Goal: Transaction & Acquisition: Purchase product/service

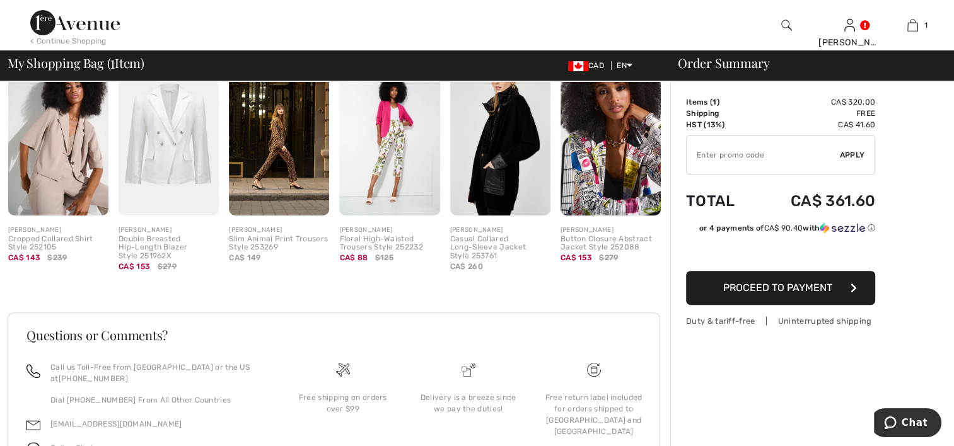
scroll to position [434, 0]
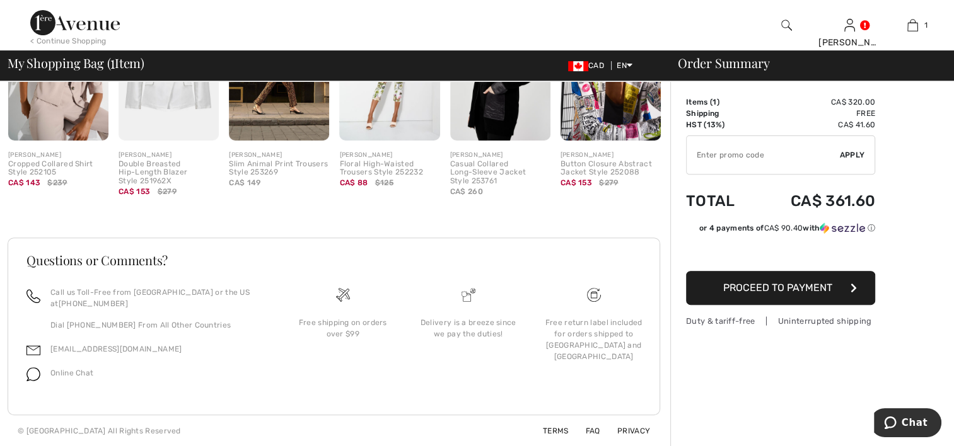
click at [755, 291] on span "Proceed to Payment" at bounding box center [777, 288] width 109 height 12
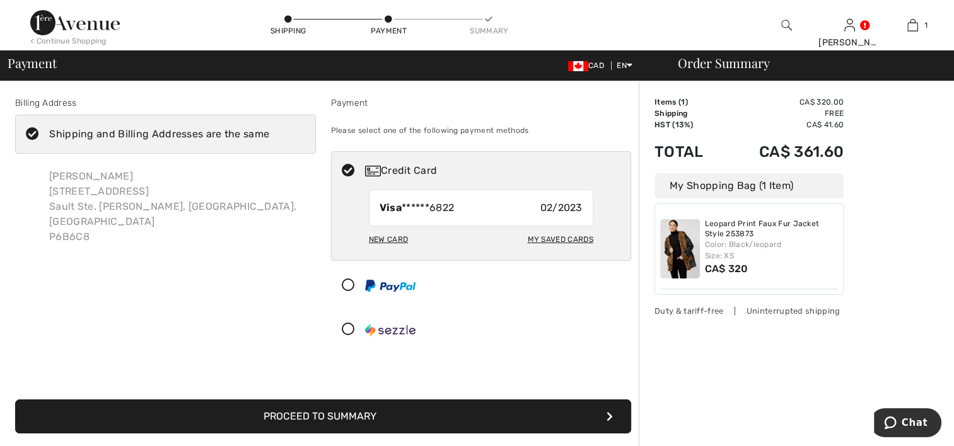
click at [384, 235] on div "New Card" at bounding box center [388, 239] width 39 height 21
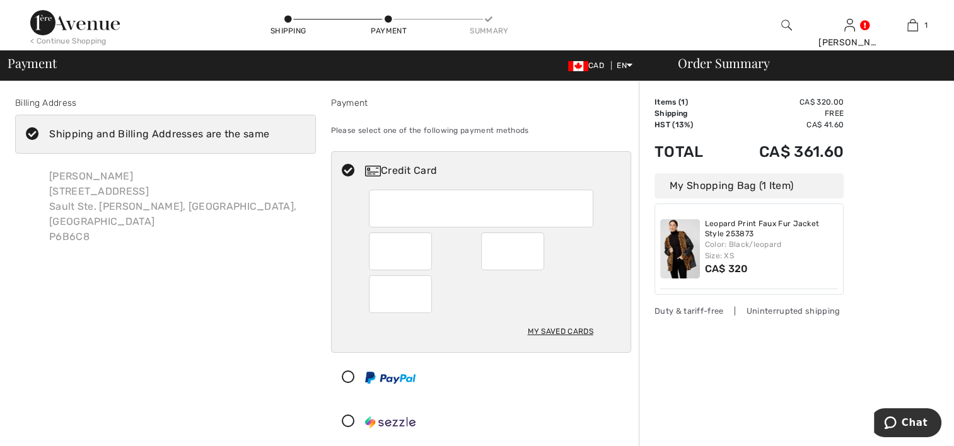
click at [412, 168] on div "Credit Card" at bounding box center [493, 170] width 257 height 15
radio input "true"
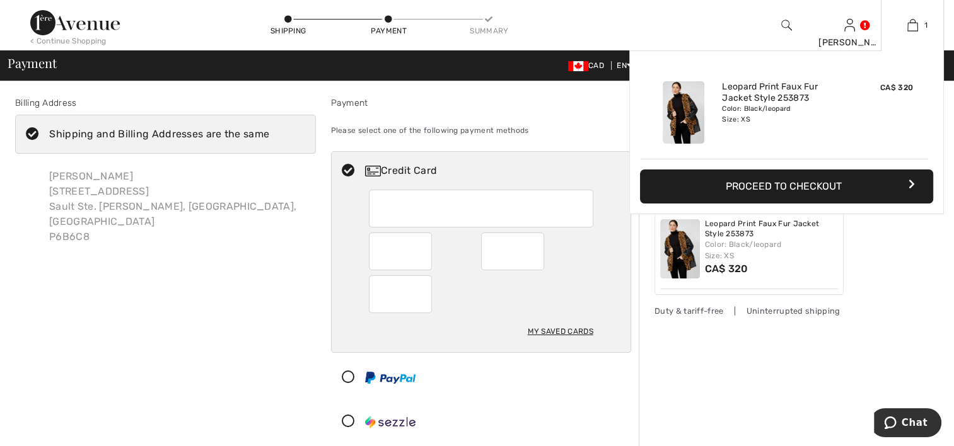
click at [825, 185] on button "Proceed to Checkout" at bounding box center [786, 187] width 293 height 34
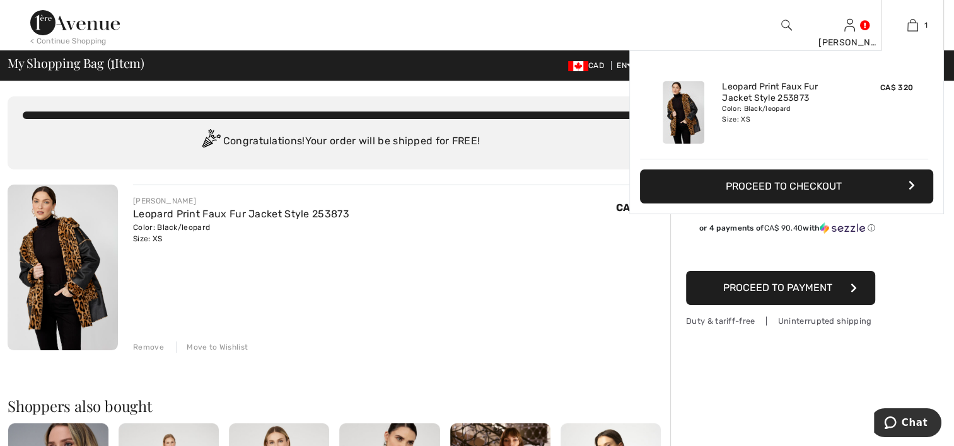
click at [803, 180] on button "Proceed to Checkout" at bounding box center [786, 187] width 293 height 34
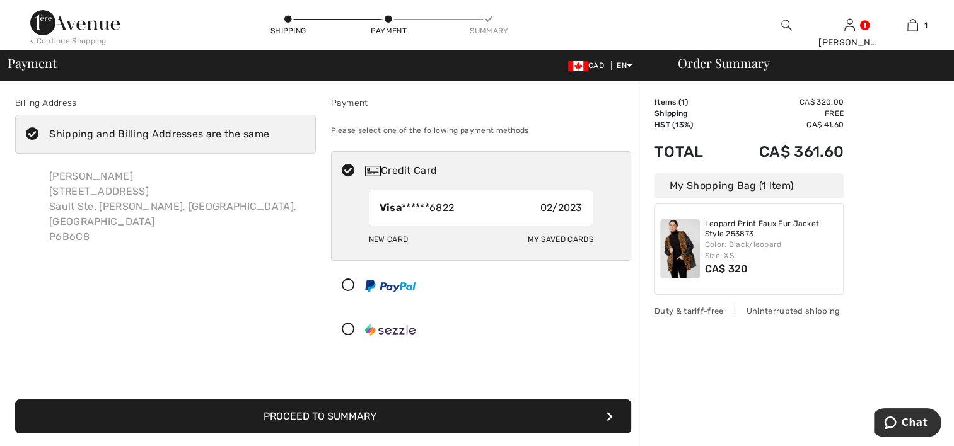
click at [402, 237] on div "New Card" at bounding box center [388, 239] width 39 height 21
radio input "true"
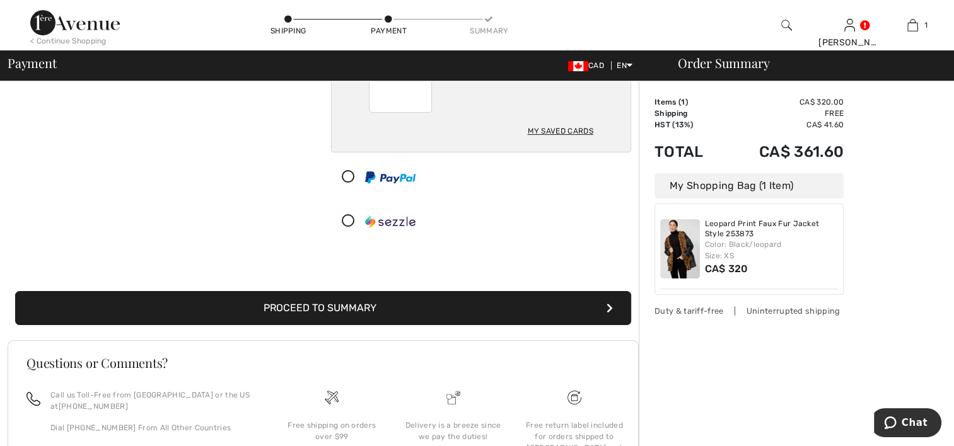
scroll to position [303, 0]
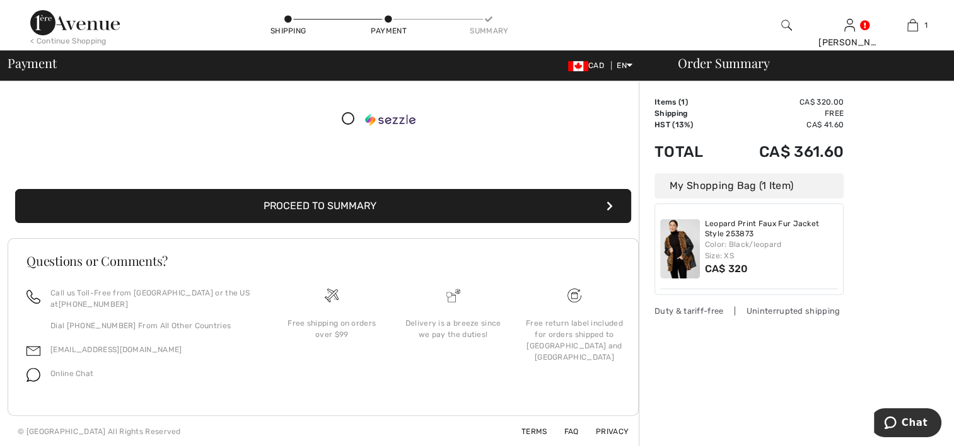
click at [338, 207] on button "Proceed to Summary" at bounding box center [323, 206] width 616 height 34
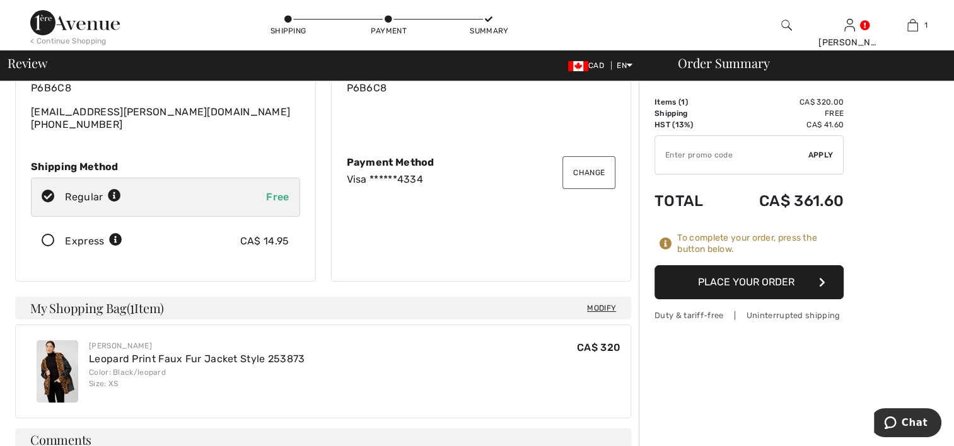
scroll to position [252, 0]
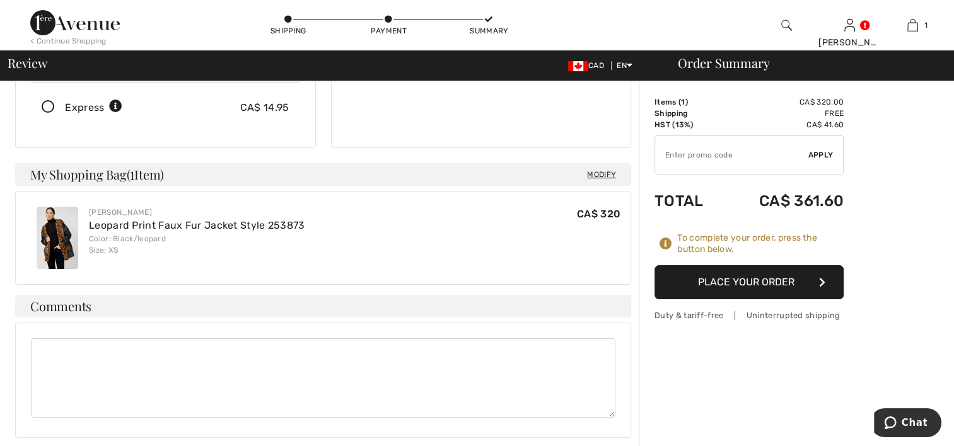
click at [749, 286] on button "Place Your Order" at bounding box center [748, 282] width 189 height 34
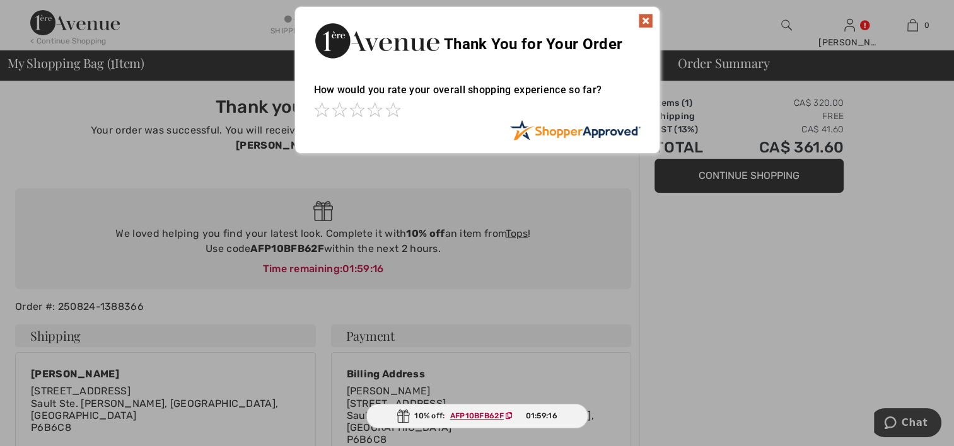
click at [646, 20] on img at bounding box center [645, 20] width 15 height 15
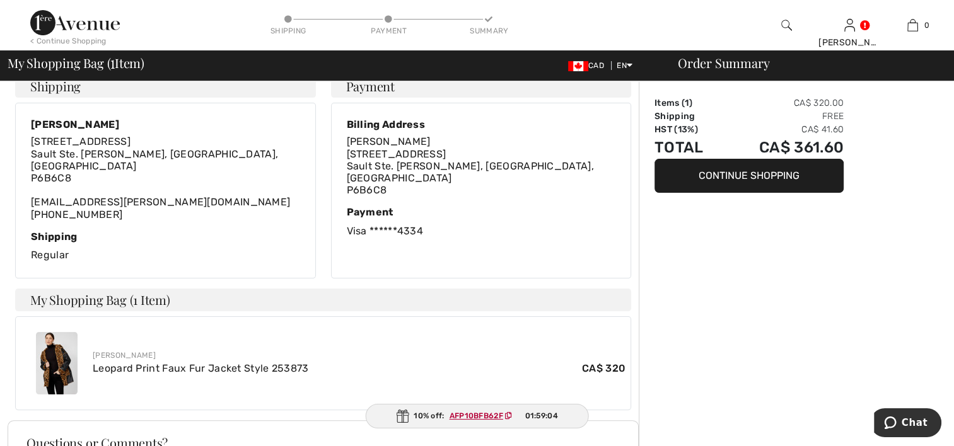
scroll to position [252, 0]
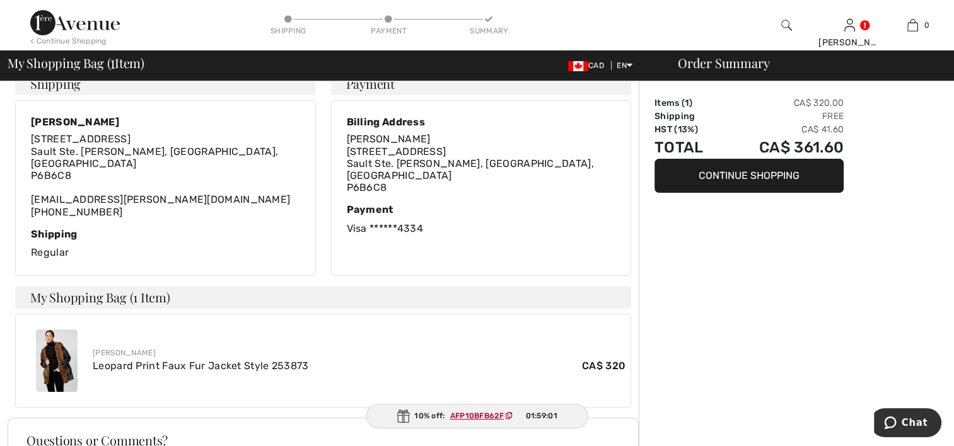
click at [482, 415] on ins "AFP10BFB62F" at bounding box center [477, 416] width 54 height 9
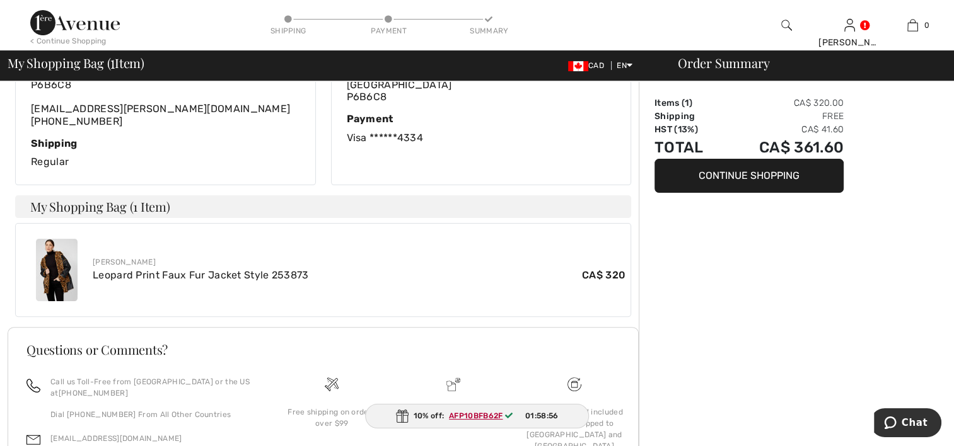
scroll to position [405, 0]
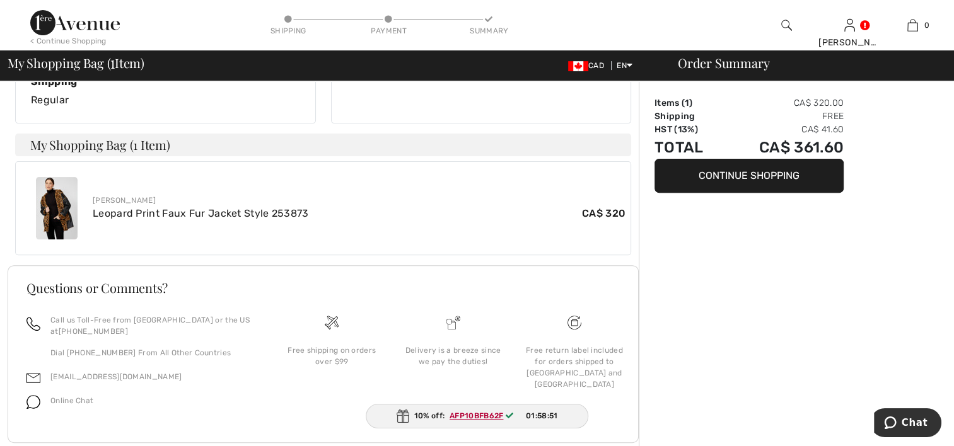
click at [403, 417] on img at bounding box center [403, 416] width 13 height 13
click at [471, 415] on ins "AFP10BFB62F" at bounding box center [476, 416] width 54 height 9
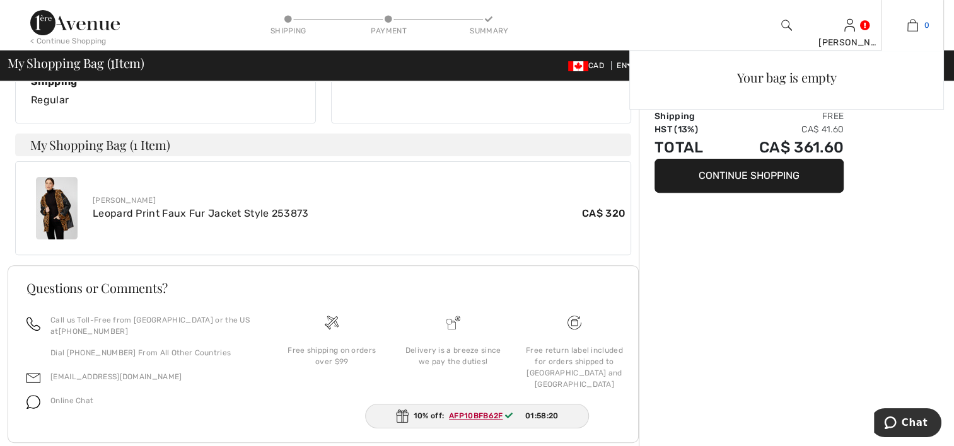
click at [918, 25] on link "0" at bounding box center [912, 25] width 62 height 15
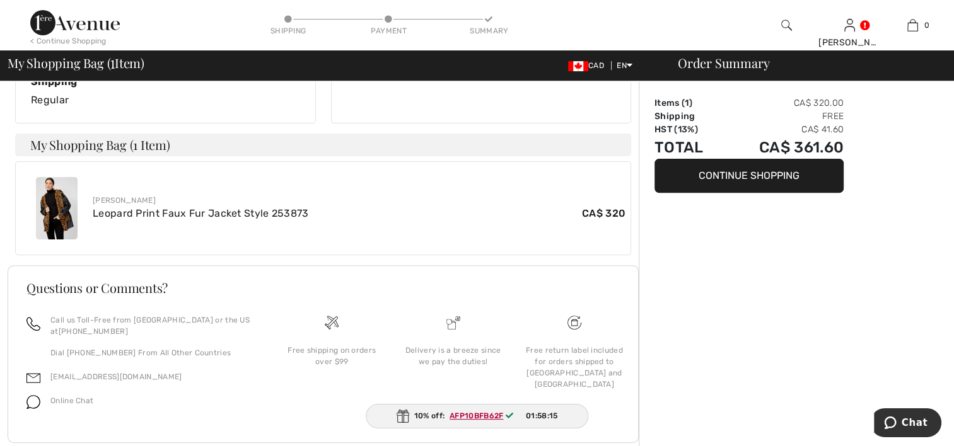
click at [745, 173] on button "Continue Shopping" at bounding box center [748, 176] width 189 height 34
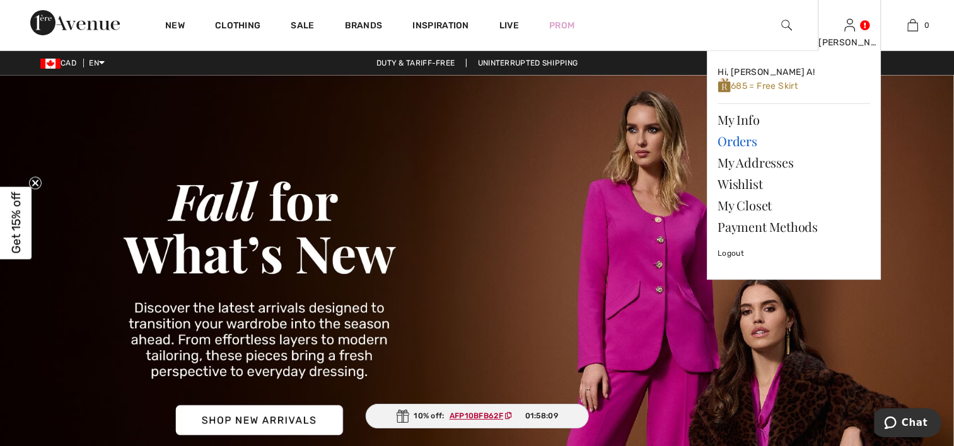
click at [752, 143] on link "Orders" at bounding box center [793, 141] width 153 height 21
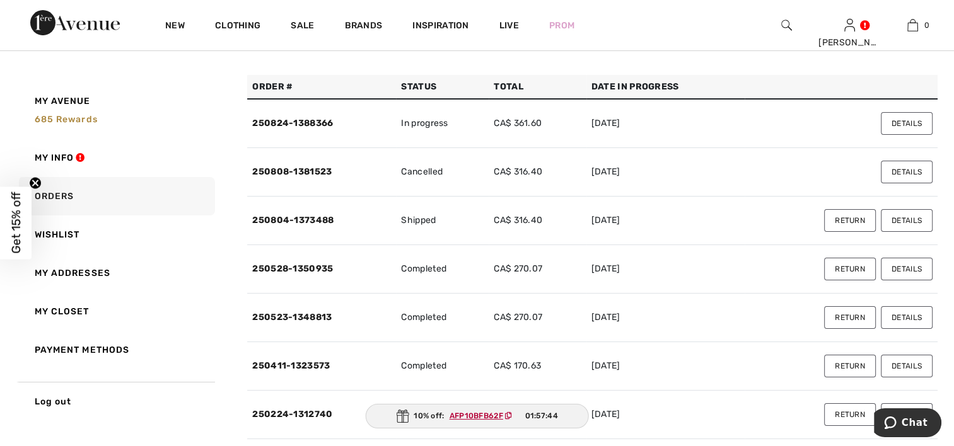
scroll to position [63, 0]
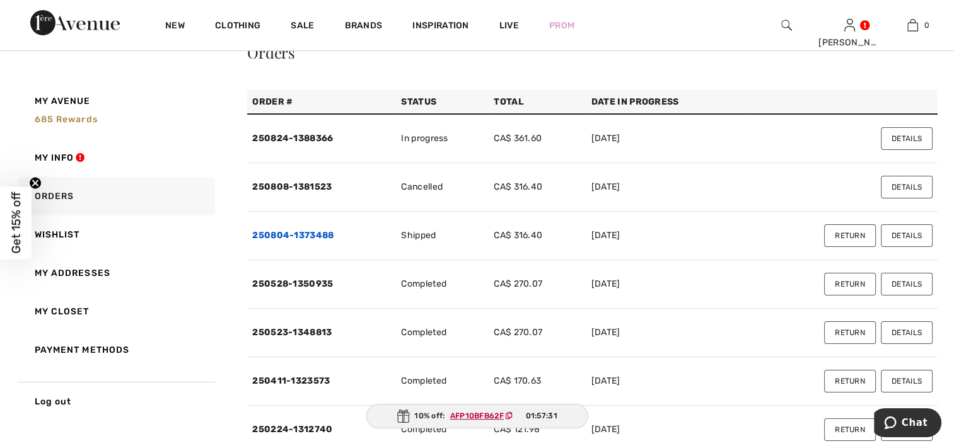
click at [305, 233] on link "250804-1373488" at bounding box center [292, 235] width 81 height 11
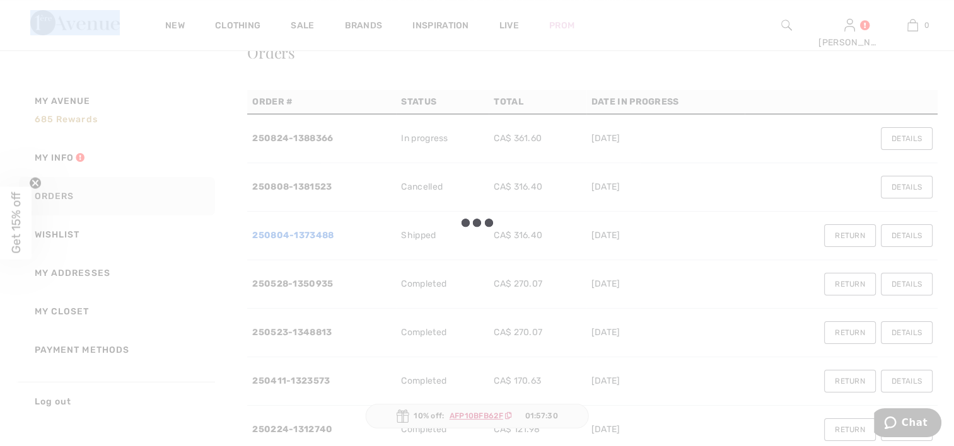
click at [305, 233] on div at bounding box center [477, 223] width 954 height 446
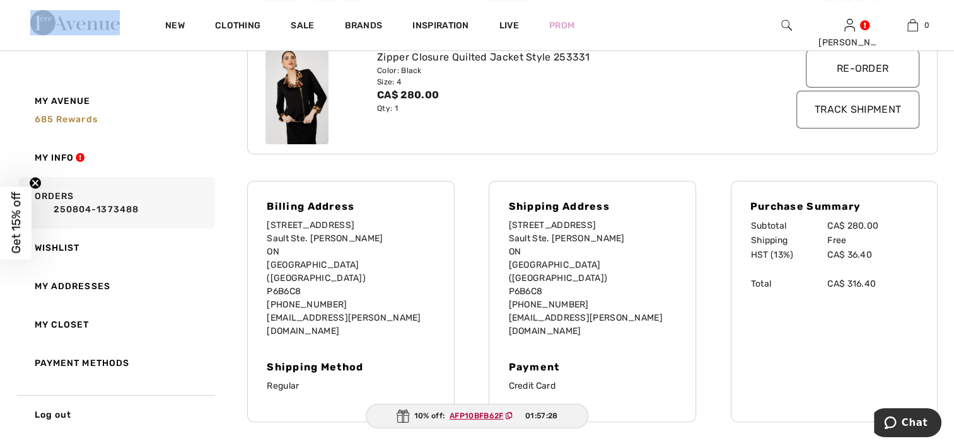
scroll to position [252, 0]
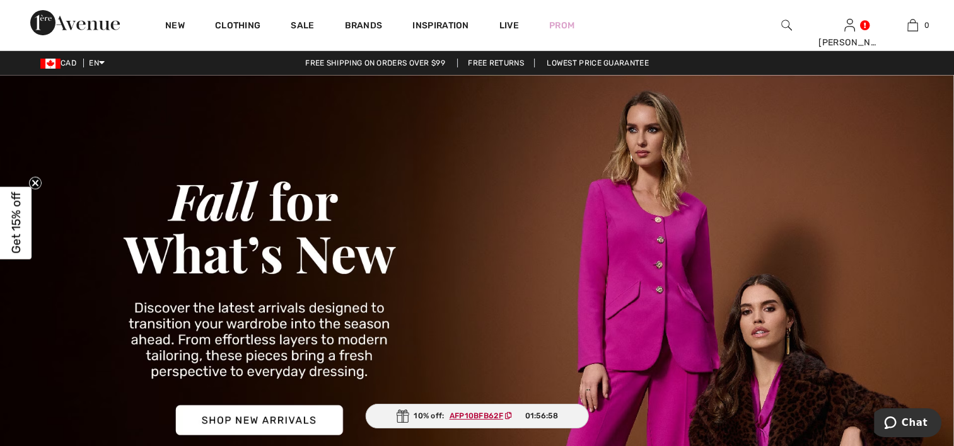
click at [284, 420] on img at bounding box center [477, 303] width 954 height 457
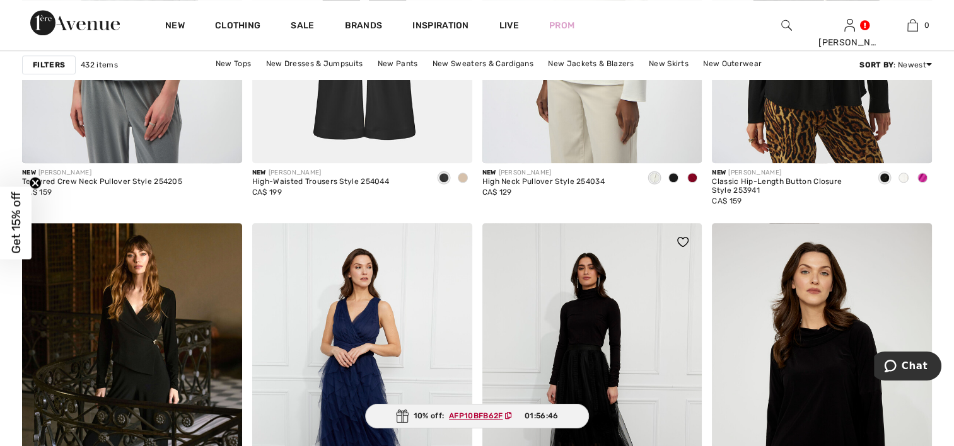
scroll to position [1261, 0]
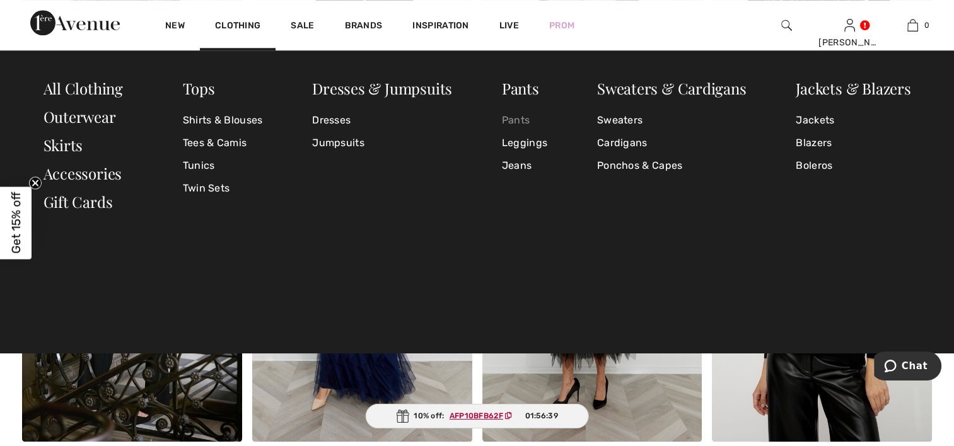
click at [527, 115] on link "Pants" at bounding box center [524, 120] width 45 height 23
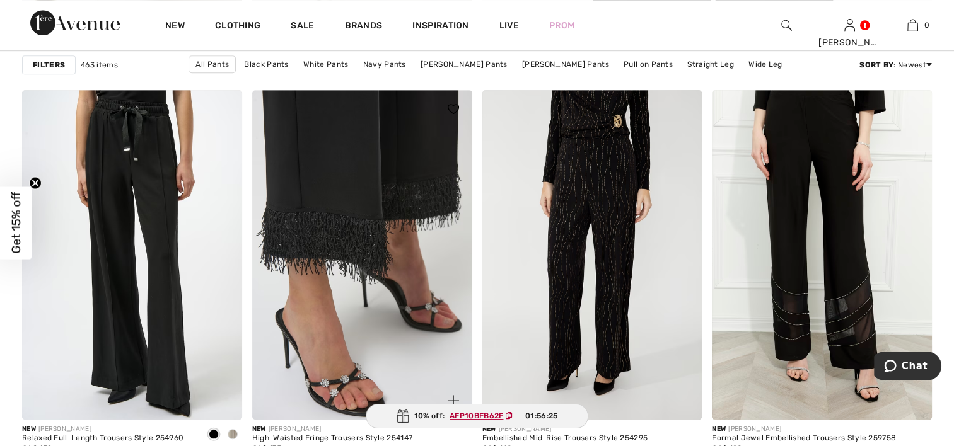
scroll to position [946, 0]
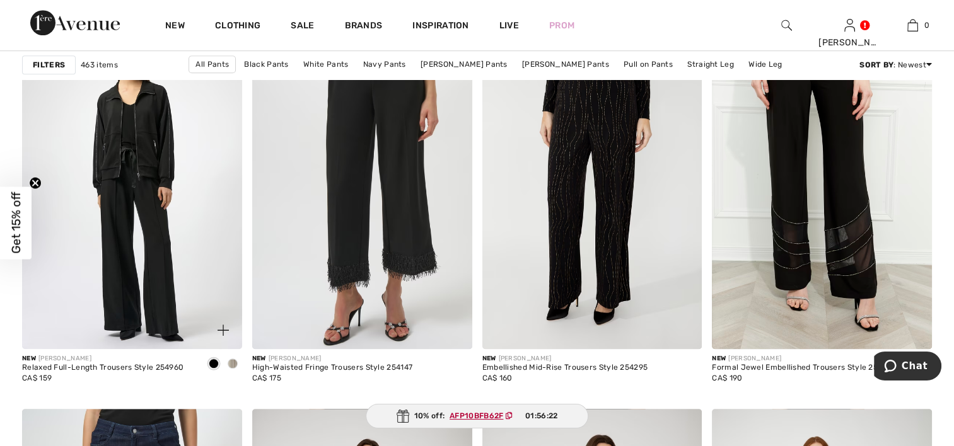
click at [149, 272] on img at bounding box center [132, 185] width 220 height 330
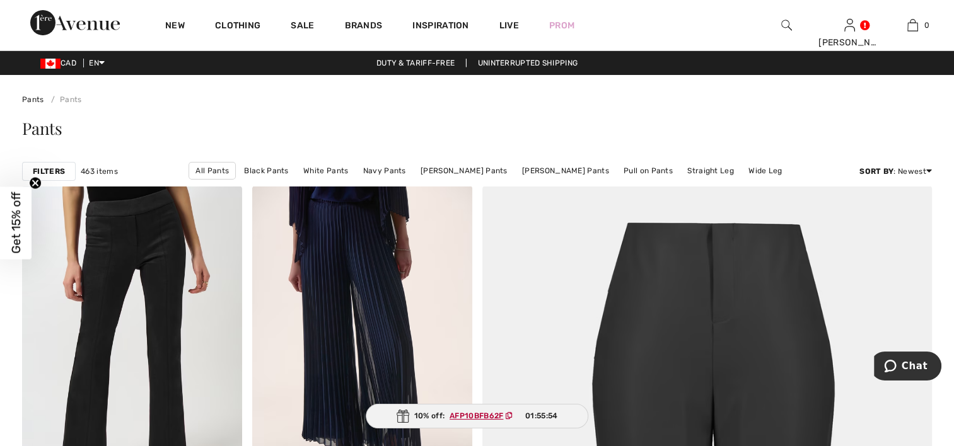
click at [789, 21] on img at bounding box center [786, 25] width 11 height 15
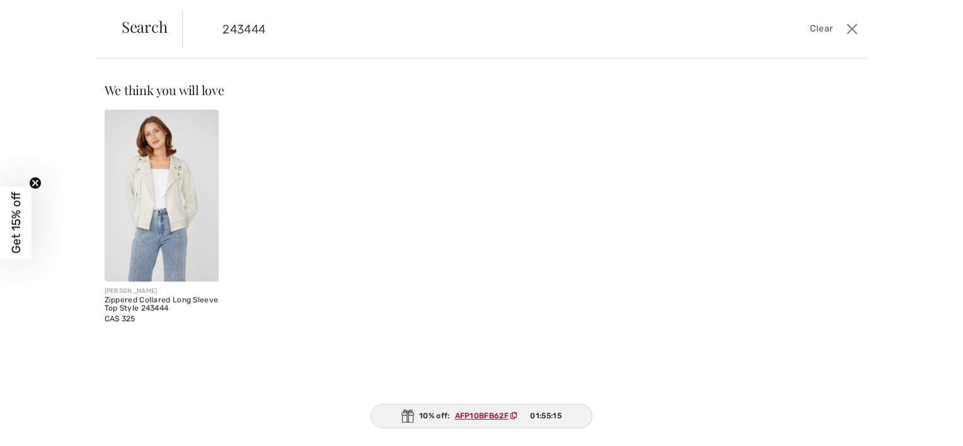
type input "243444"
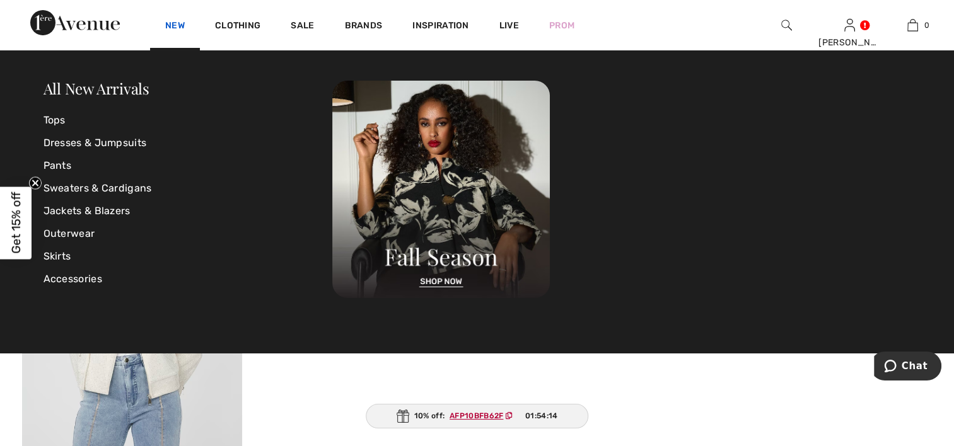
click at [178, 28] on link "New" at bounding box center [175, 26] width 20 height 13
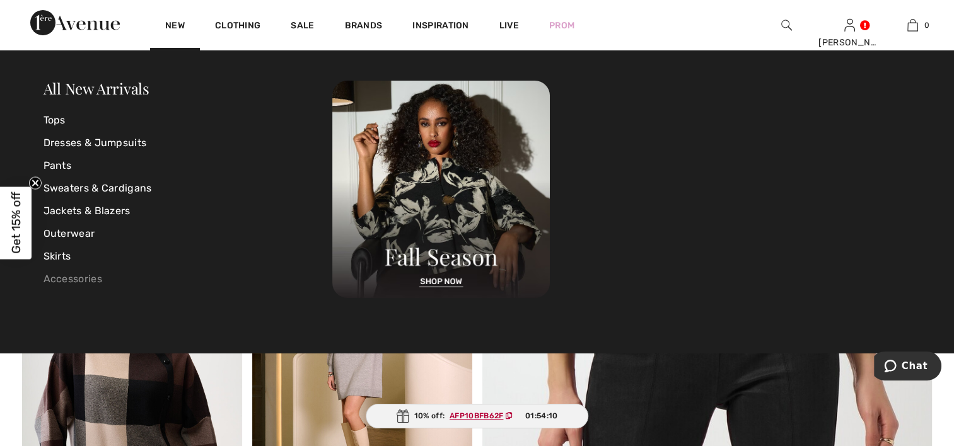
click at [86, 279] on link "Accessories" at bounding box center [188, 279] width 289 height 23
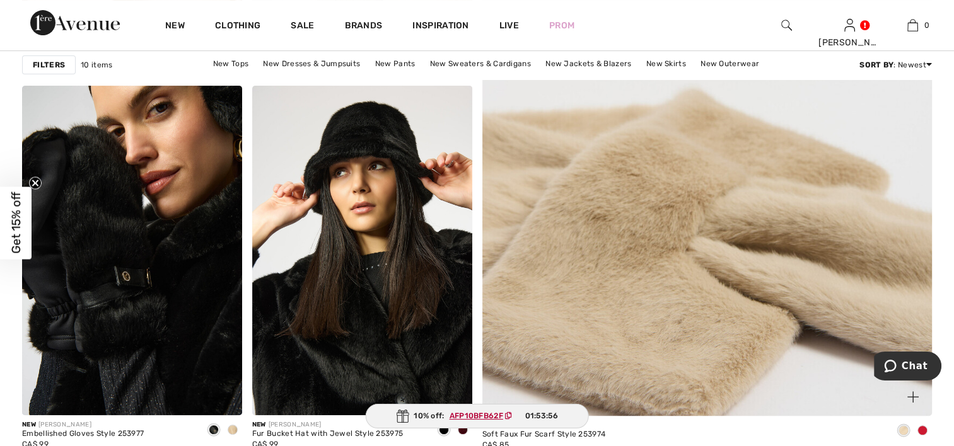
scroll to position [567, 0]
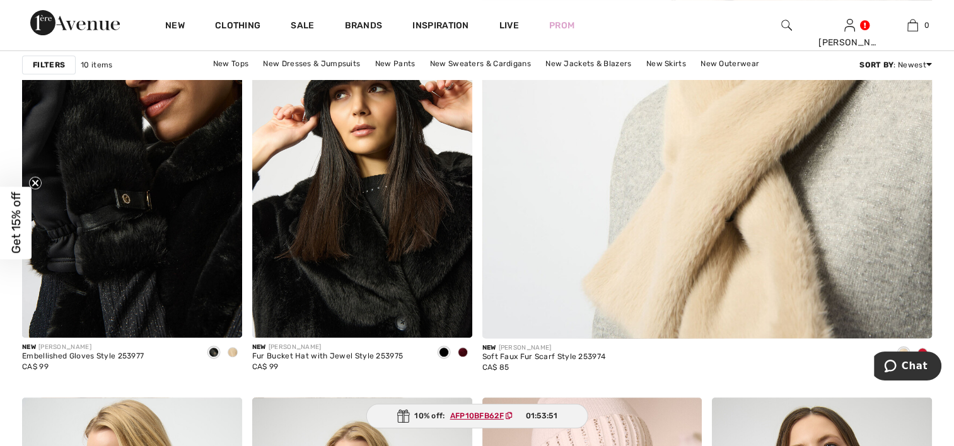
click at [463, 351] on span at bounding box center [463, 352] width 10 height 10
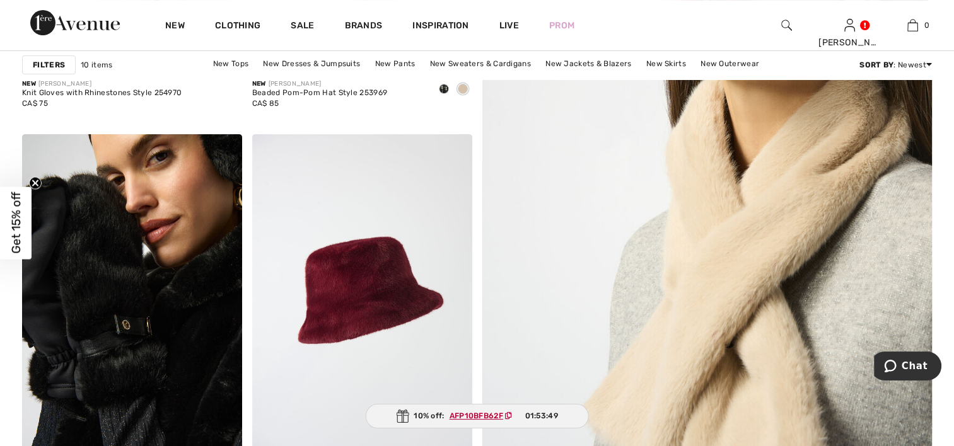
scroll to position [694, 0]
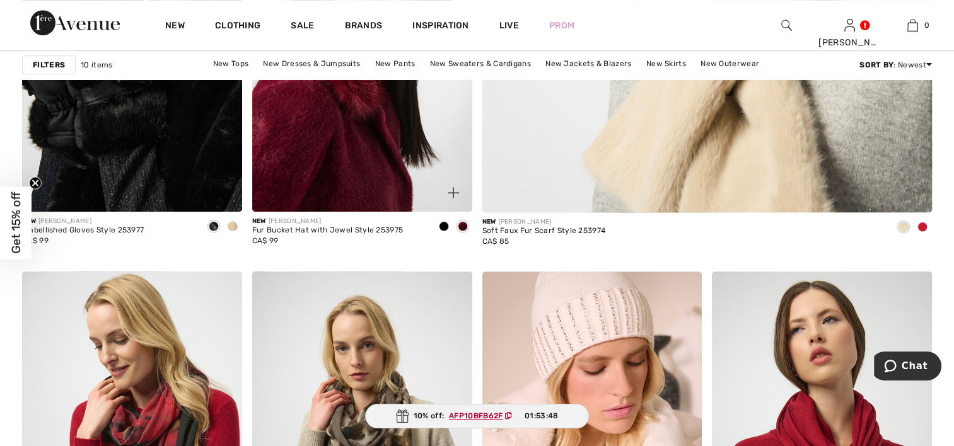
click at [442, 228] on span at bounding box center [444, 226] width 10 height 10
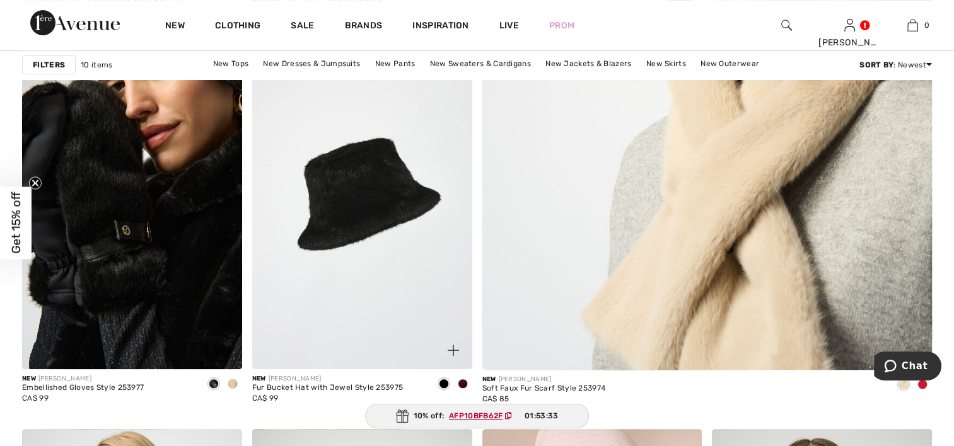
scroll to position [504, 0]
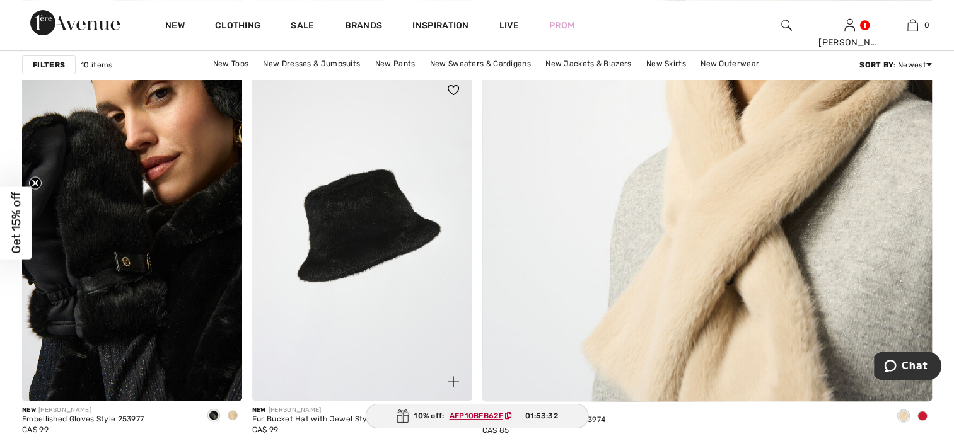
click at [363, 250] on img at bounding box center [362, 236] width 220 height 330
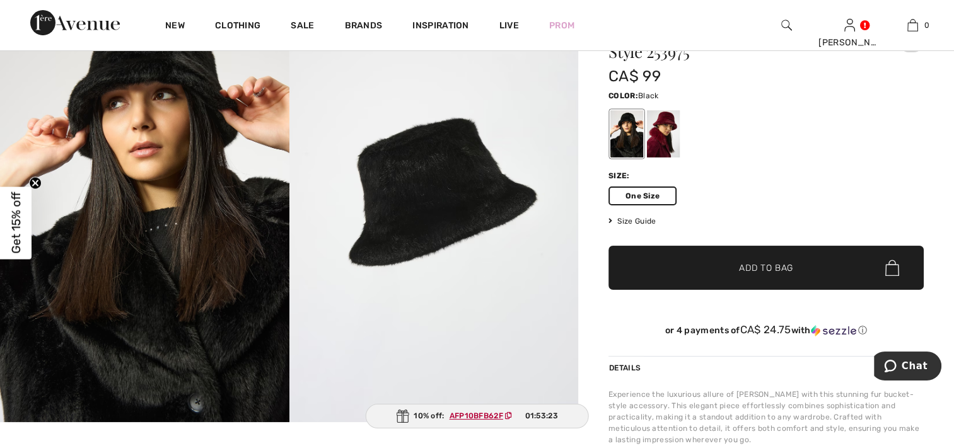
scroll to position [189, 0]
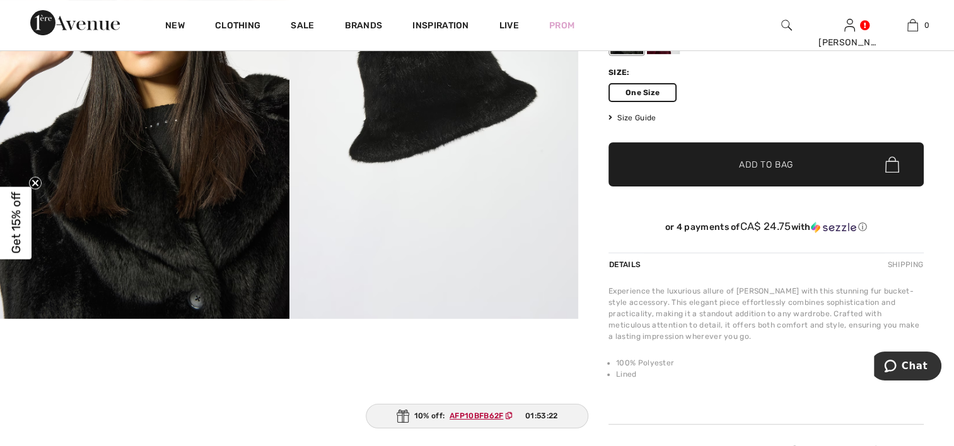
click at [621, 117] on span "Size Guide" at bounding box center [631, 117] width 47 height 11
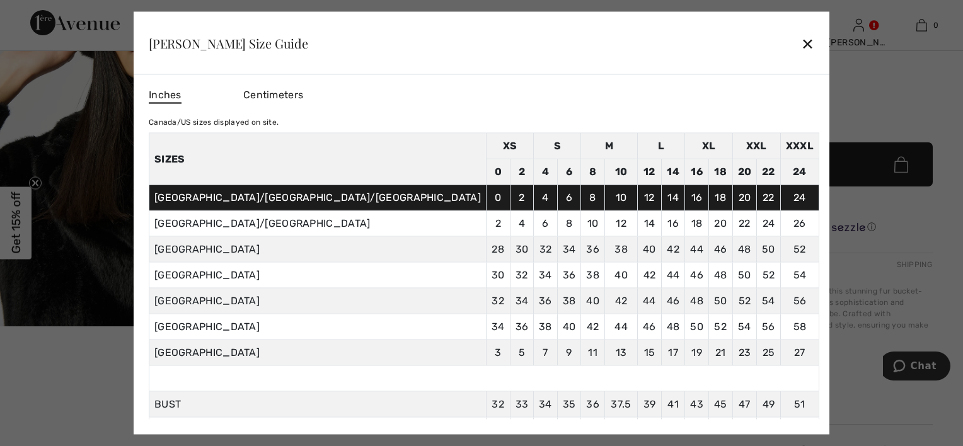
click at [801, 41] on div "✕" at bounding box center [807, 43] width 13 height 26
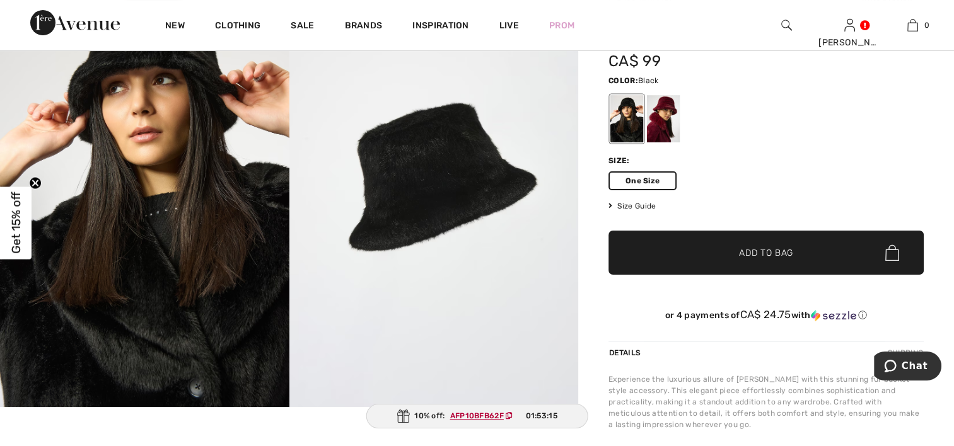
scroll to position [0, 0]
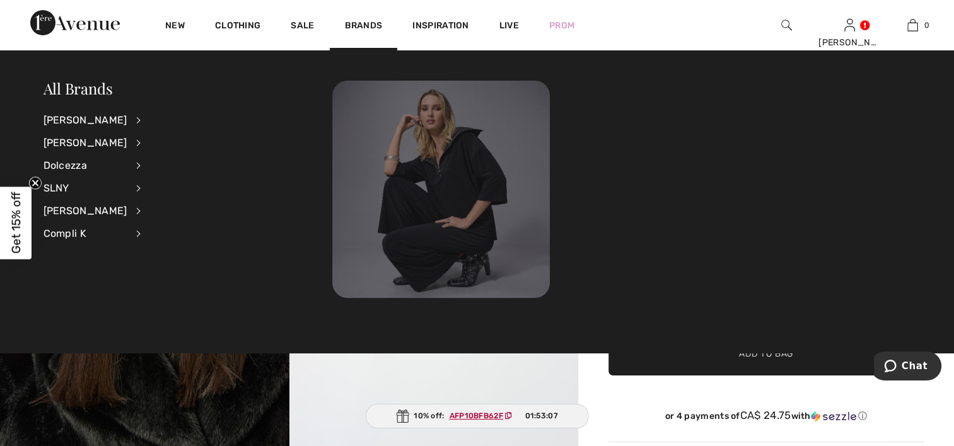
click at [467, 182] on img at bounding box center [441, 190] width 218 height 218
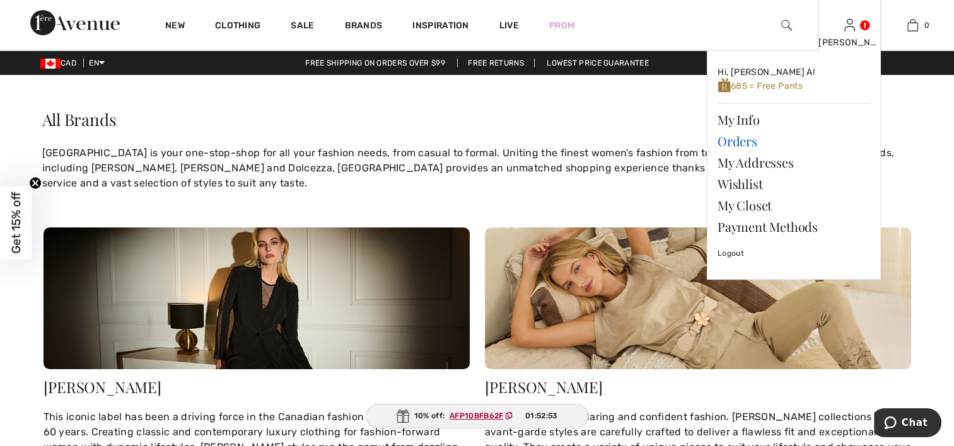
click at [729, 142] on link "Orders" at bounding box center [793, 141] width 153 height 21
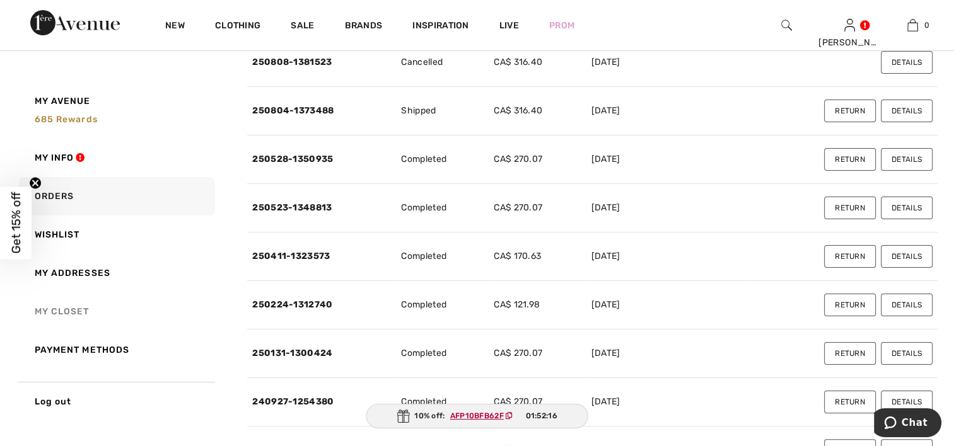
scroll to position [189, 0]
click at [78, 193] on link "Orders" at bounding box center [115, 196] width 199 height 38
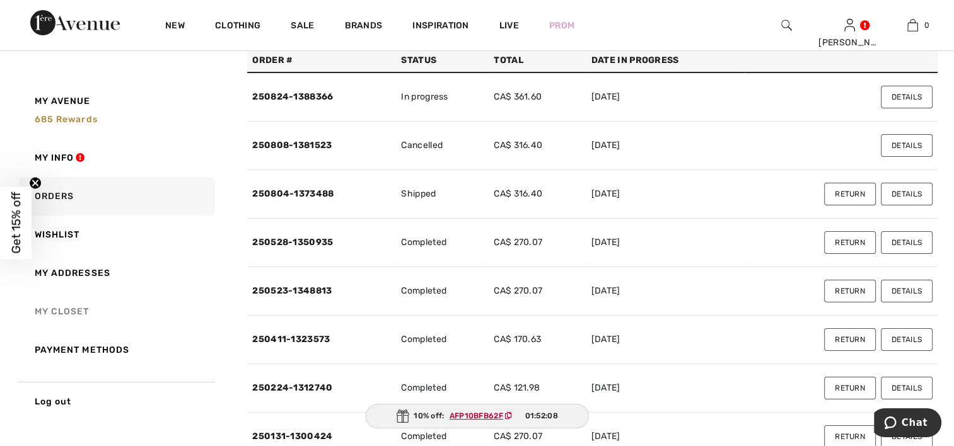
scroll to position [0, 0]
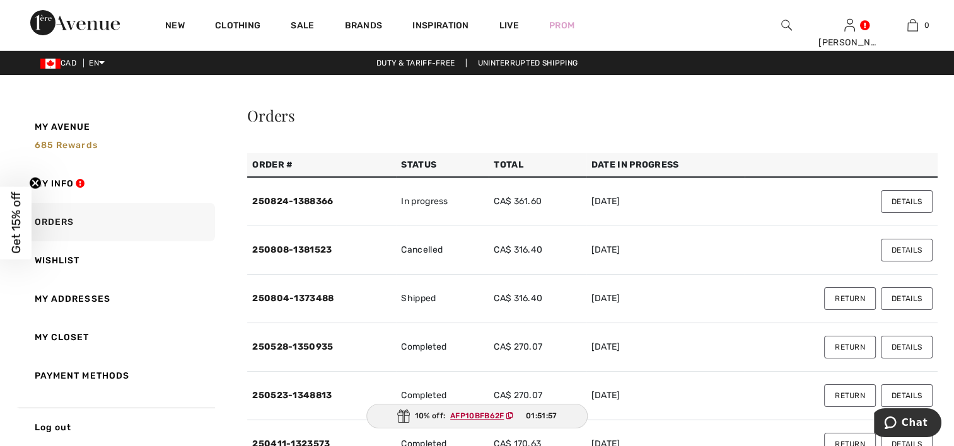
click at [910, 247] on button "Details" at bounding box center [907, 250] width 52 height 23
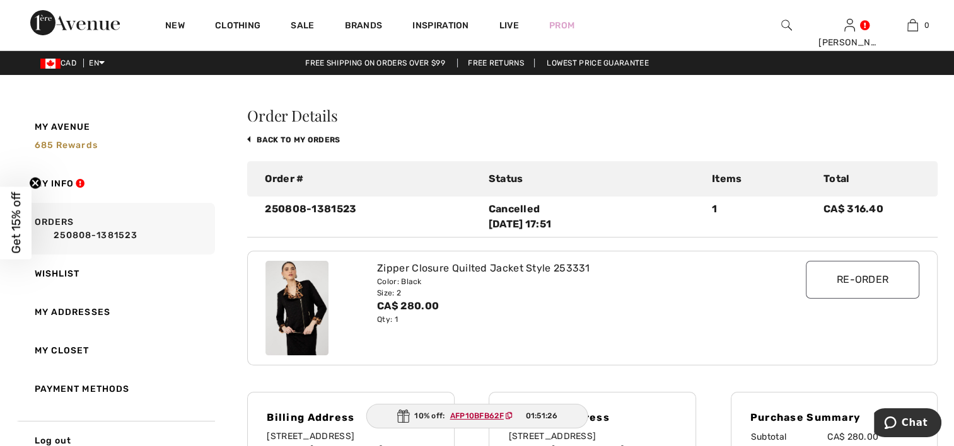
click at [760, 20] on div at bounding box center [786, 25] width 63 height 50
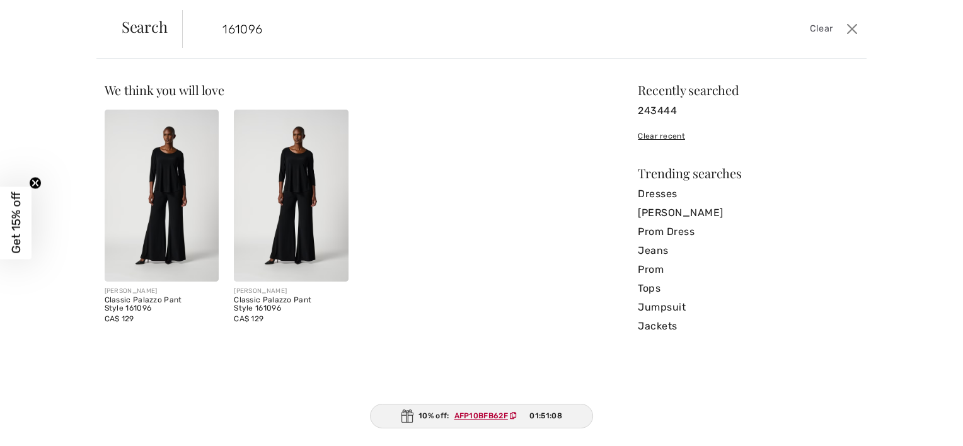
type input "161096"
click at [298, 193] on img at bounding box center [291, 196] width 115 height 172
click at [299, 192] on img at bounding box center [291, 196] width 115 height 172
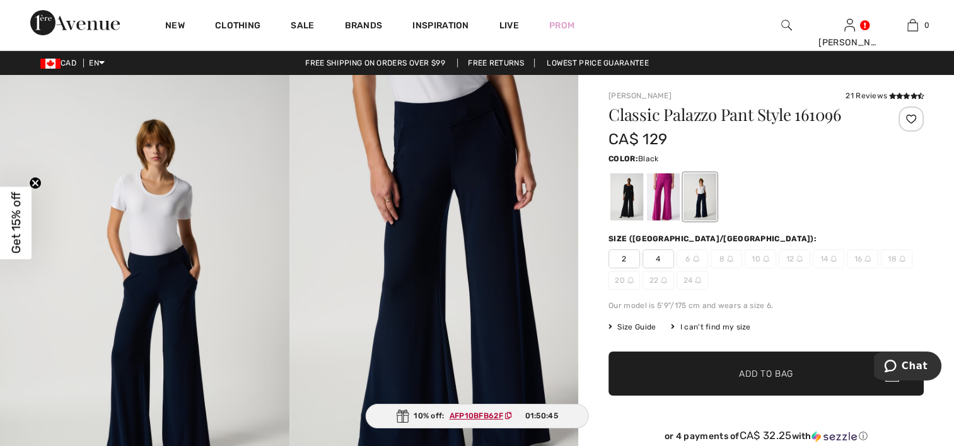
click at [616, 196] on div at bounding box center [626, 196] width 33 height 47
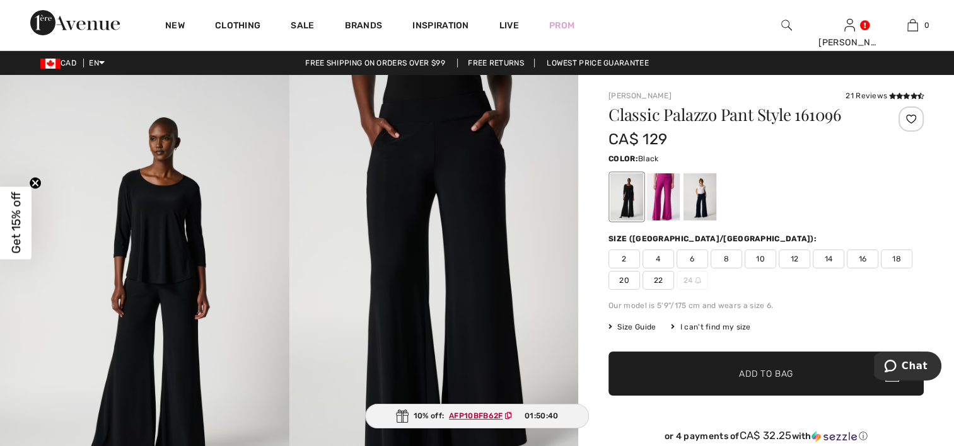
click at [622, 260] on span "2" at bounding box center [624, 259] width 32 height 19
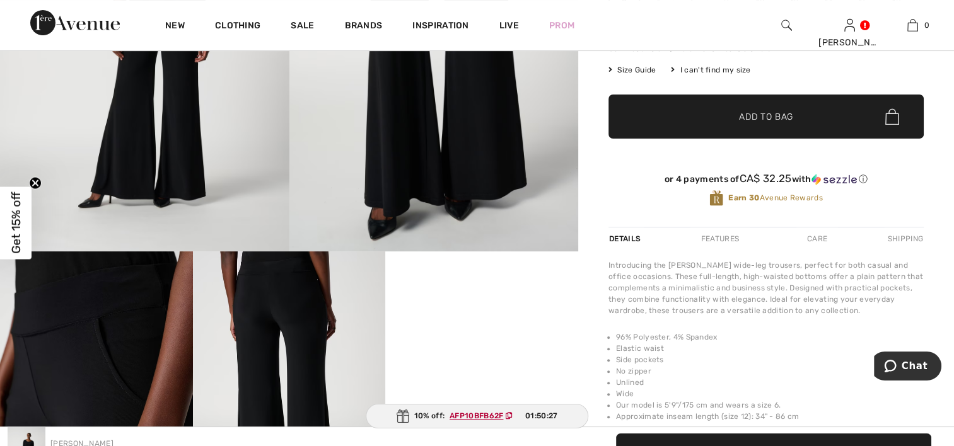
scroll to position [126, 0]
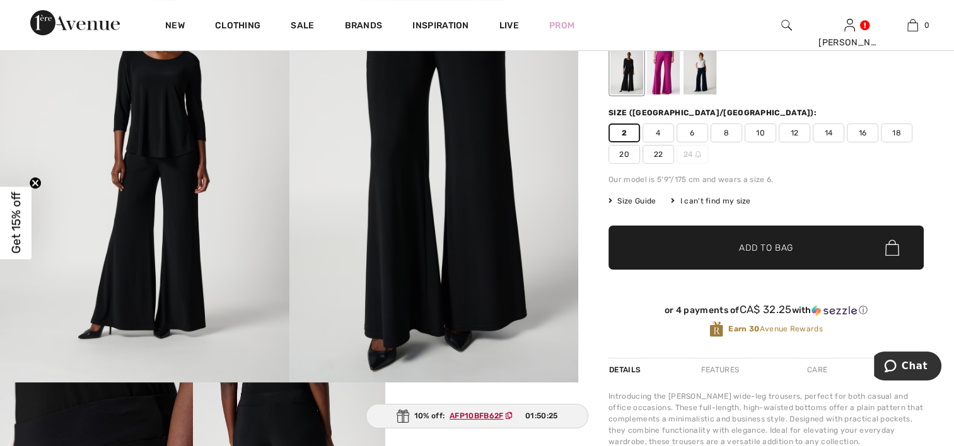
click at [824, 247] on span "✔ Added to Bag Add to Bag" at bounding box center [765, 248] width 315 height 44
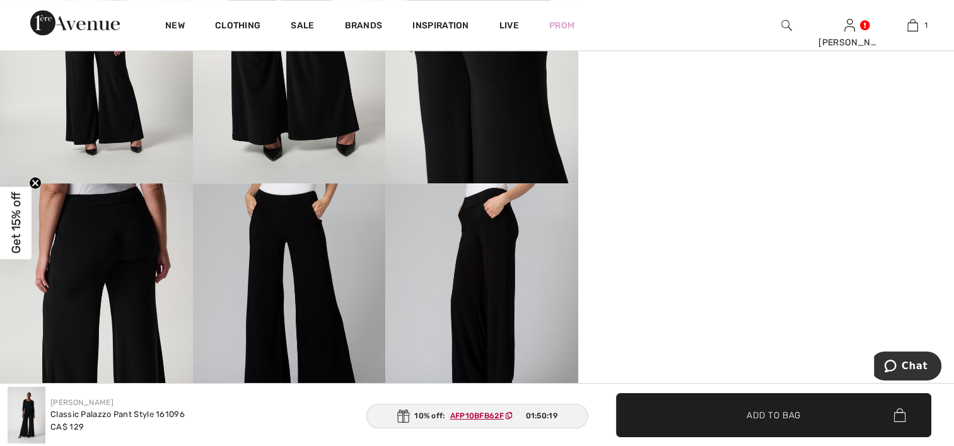
scroll to position [946, 0]
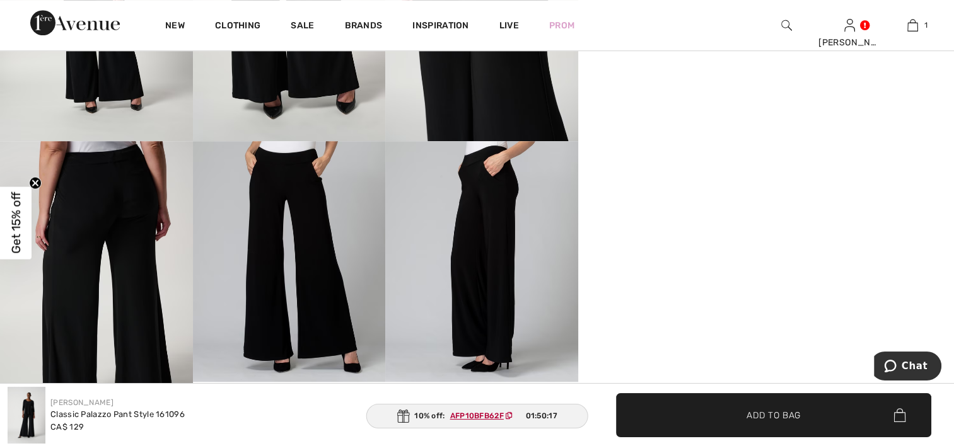
click at [298, 277] on img at bounding box center [289, 261] width 193 height 241
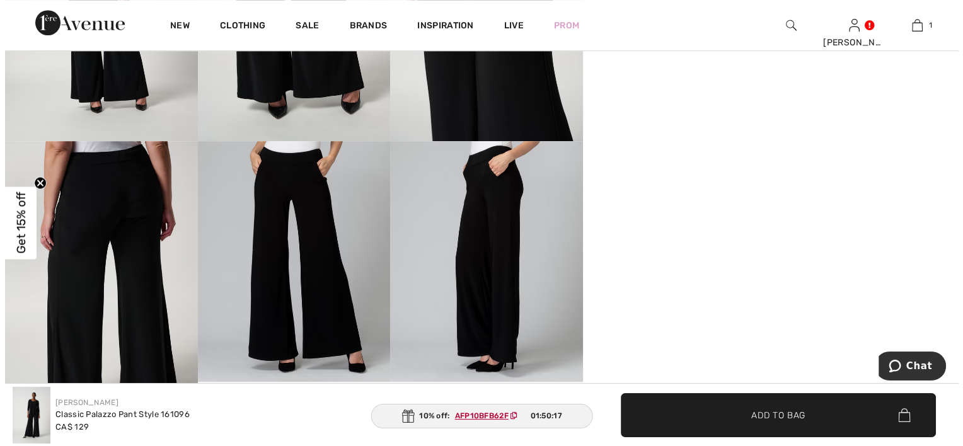
scroll to position [958, 0]
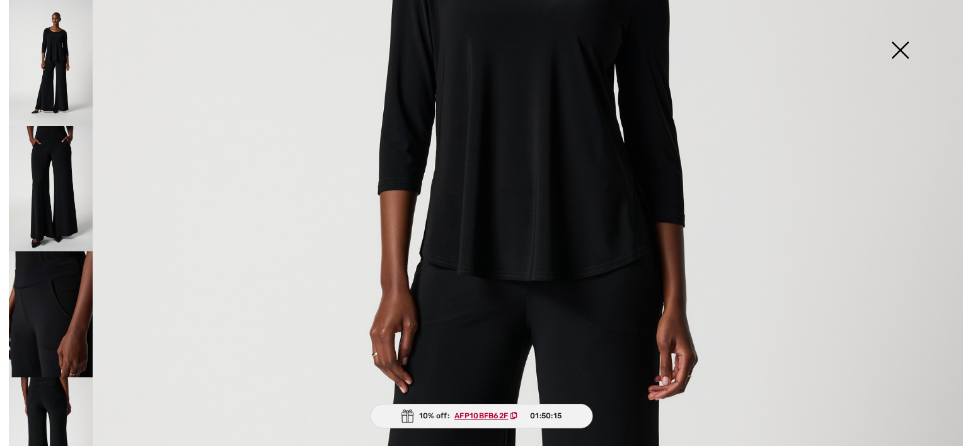
scroll to position [504, 0]
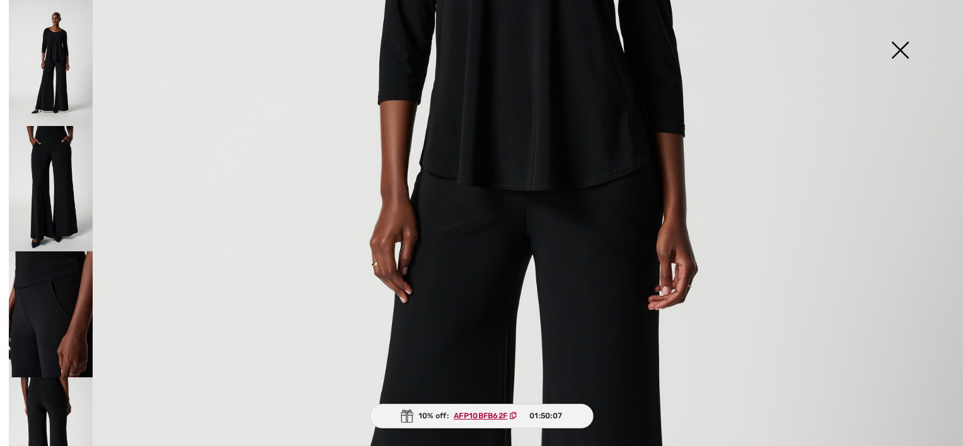
click at [43, 292] on img at bounding box center [51, 315] width 84 height 126
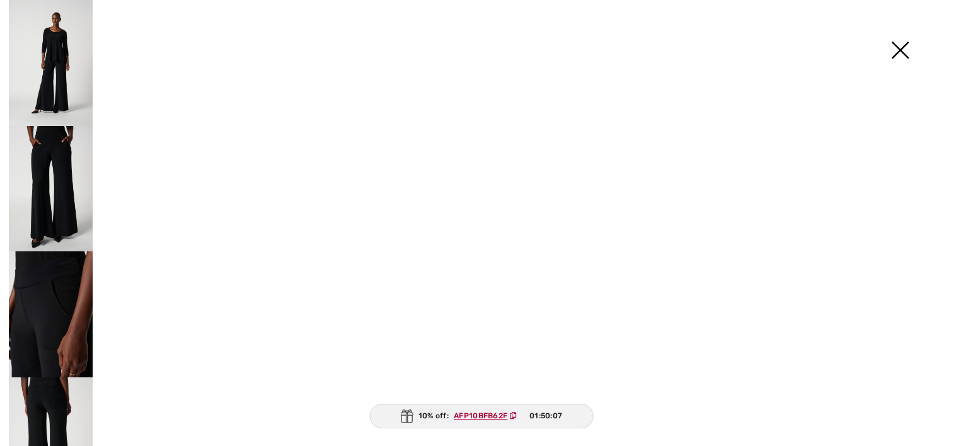
click at [43, 292] on img at bounding box center [51, 315] width 84 height 126
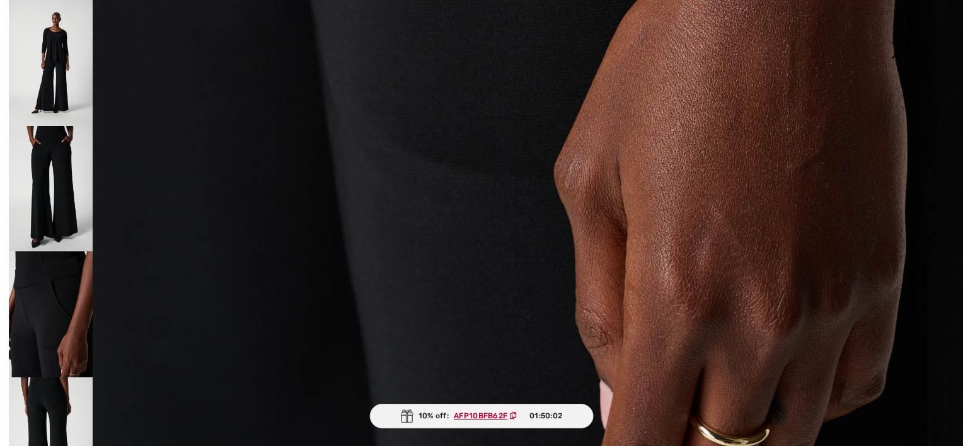
scroll to position [984, 0]
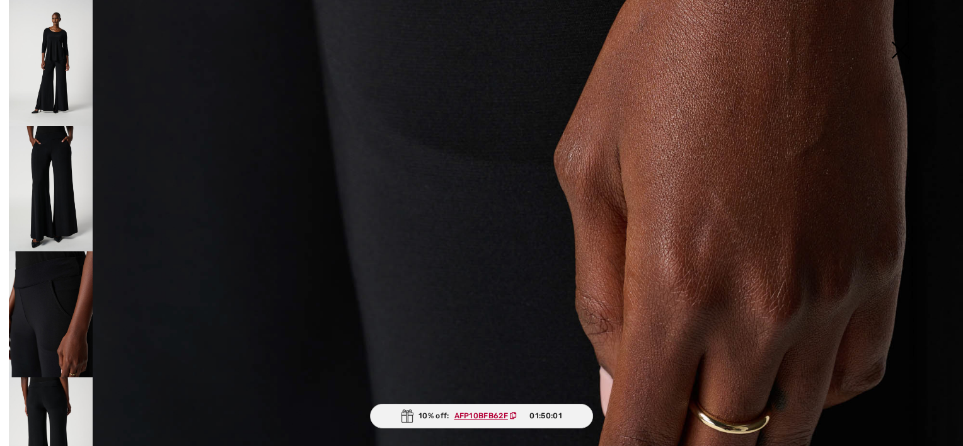
click at [50, 403] on img at bounding box center [51, 441] width 84 height 126
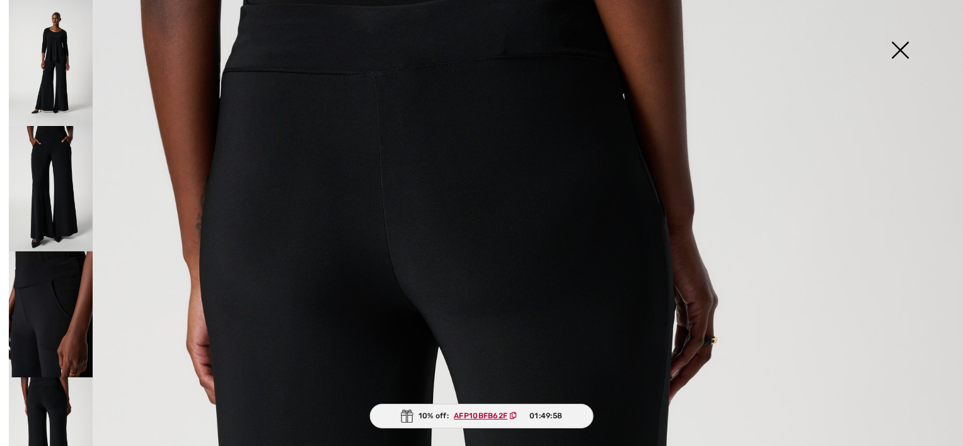
scroll to position [0, 0]
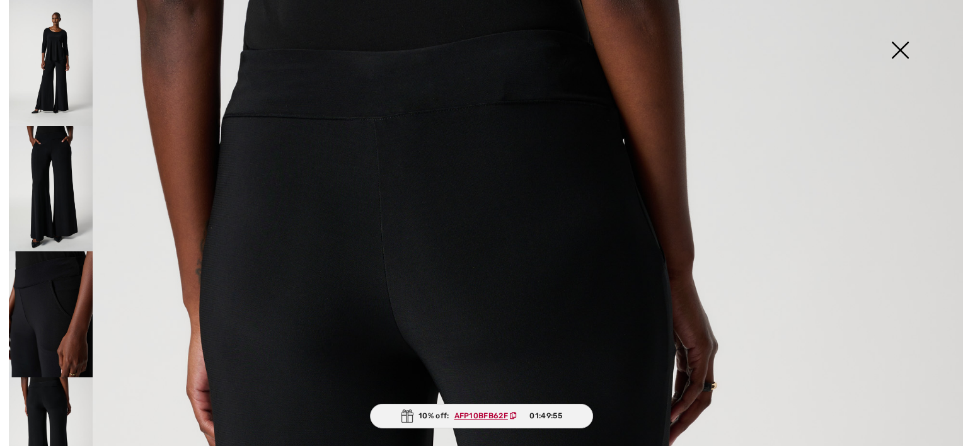
click at [55, 154] on img at bounding box center [51, 189] width 84 height 126
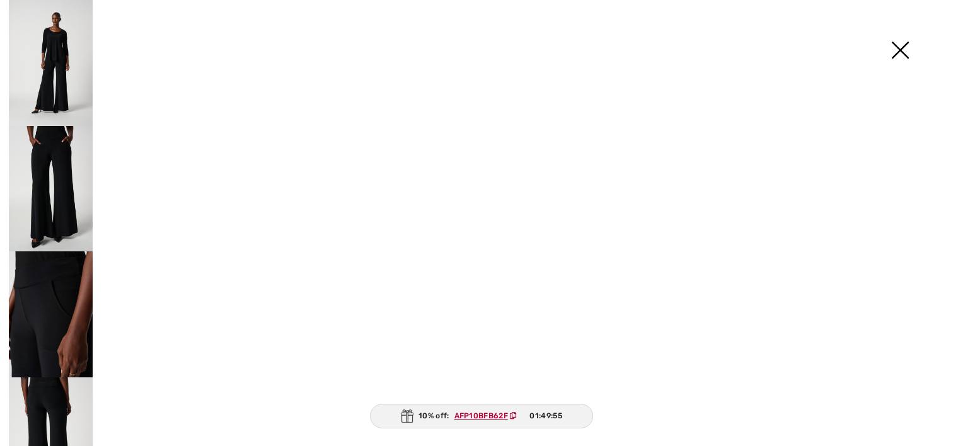
click at [55, 154] on img at bounding box center [51, 189] width 84 height 126
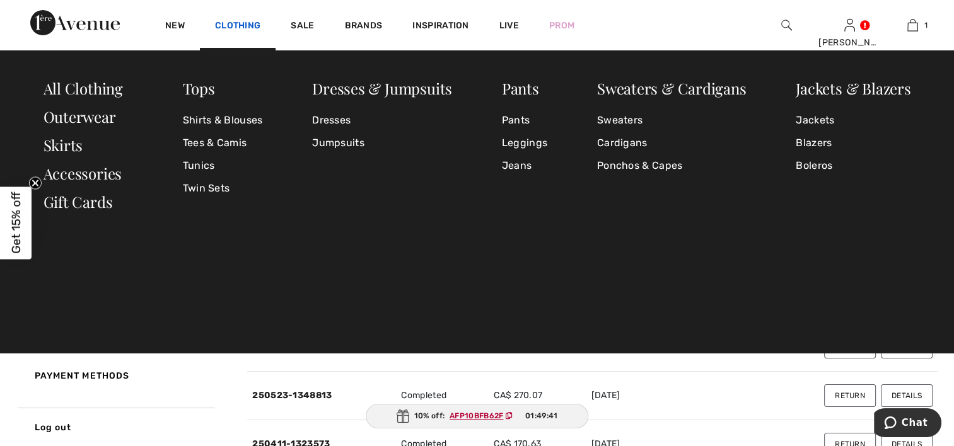
click at [229, 26] on link "Clothing" at bounding box center [237, 26] width 45 height 13
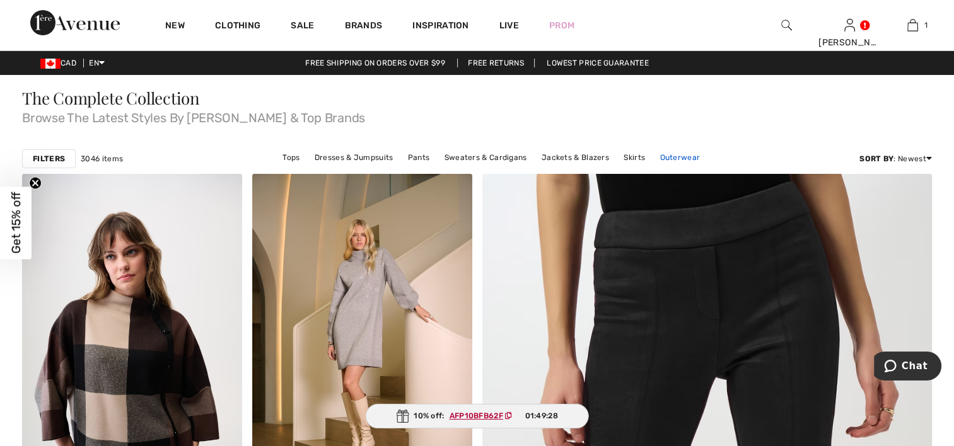
click at [673, 156] on link "Outerwear" at bounding box center [679, 157] width 53 height 16
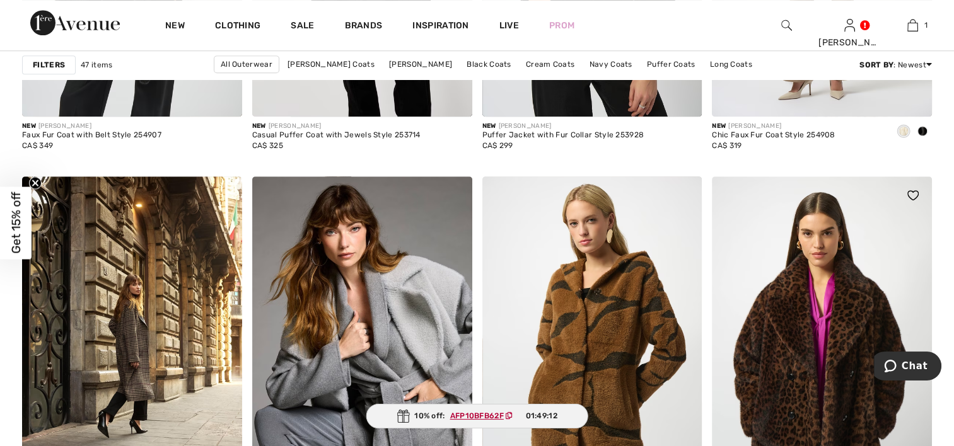
scroll to position [1324, 0]
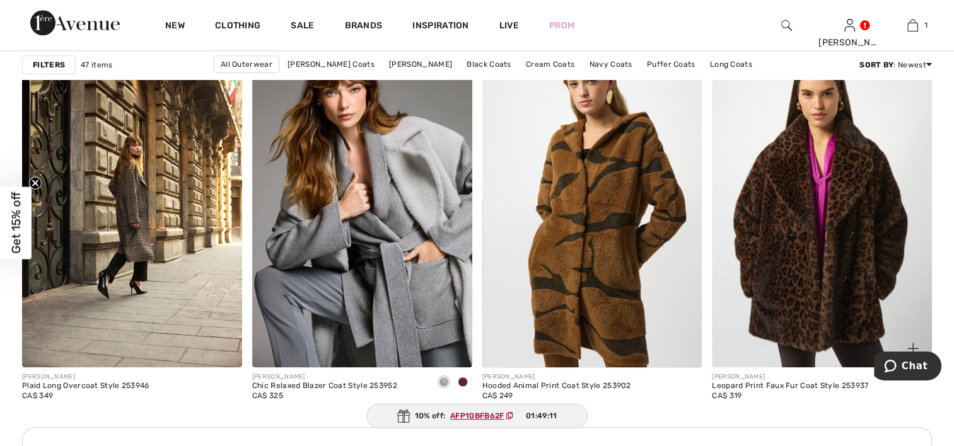
click at [770, 242] on img at bounding box center [822, 202] width 220 height 330
click at [772, 241] on img at bounding box center [822, 202] width 220 height 330
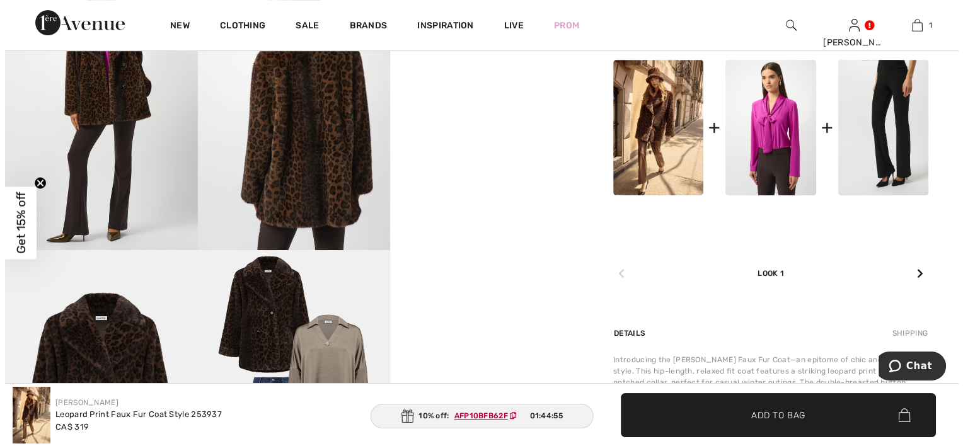
scroll to position [441, 0]
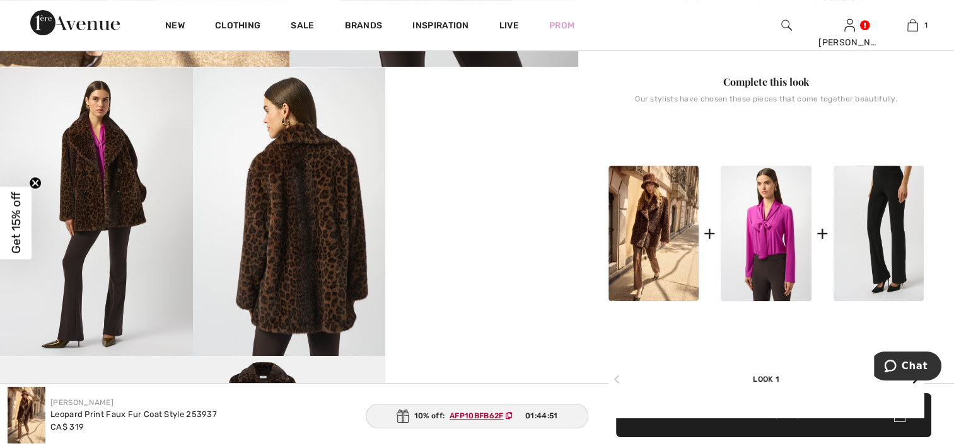
click at [287, 287] on img at bounding box center [289, 211] width 193 height 289
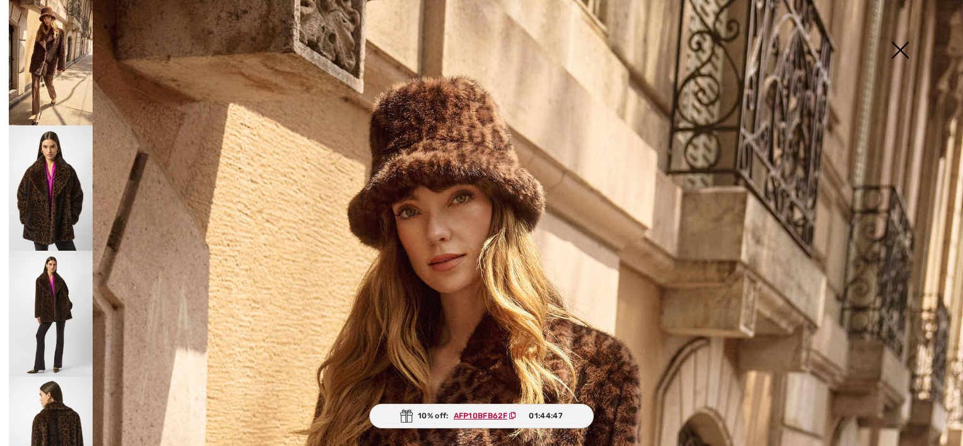
scroll to position [0, 0]
click at [50, 293] on img at bounding box center [51, 313] width 84 height 125
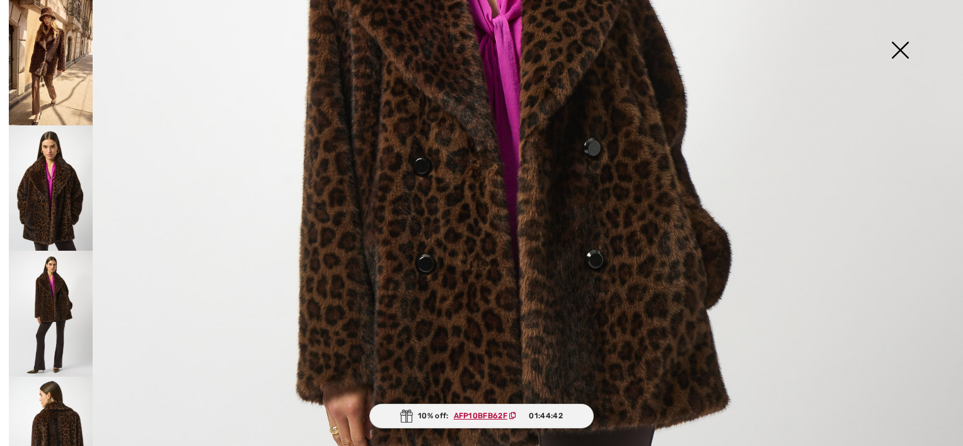
scroll to position [504, 0]
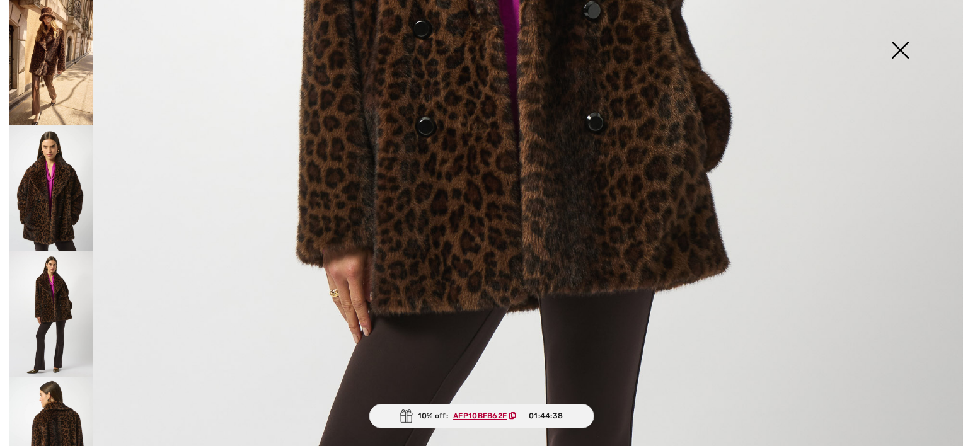
click at [67, 414] on img at bounding box center [51, 439] width 84 height 125
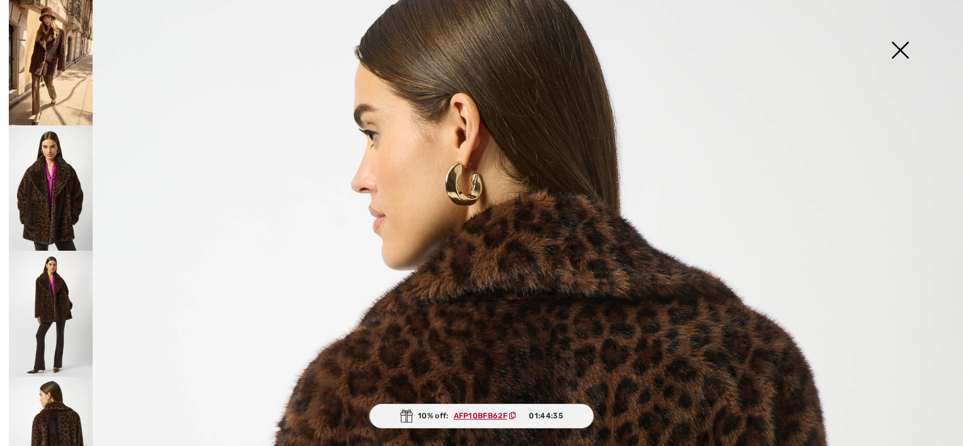
scroll to position [0, 0]
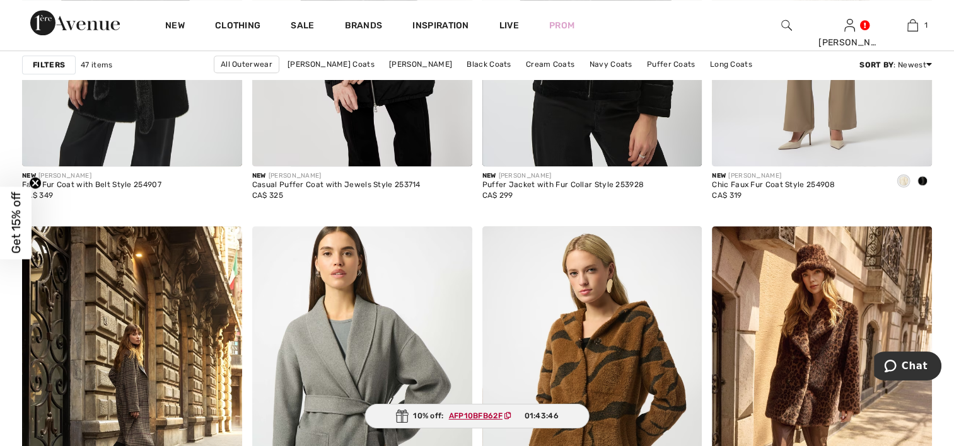
scroll to position [757, 0]
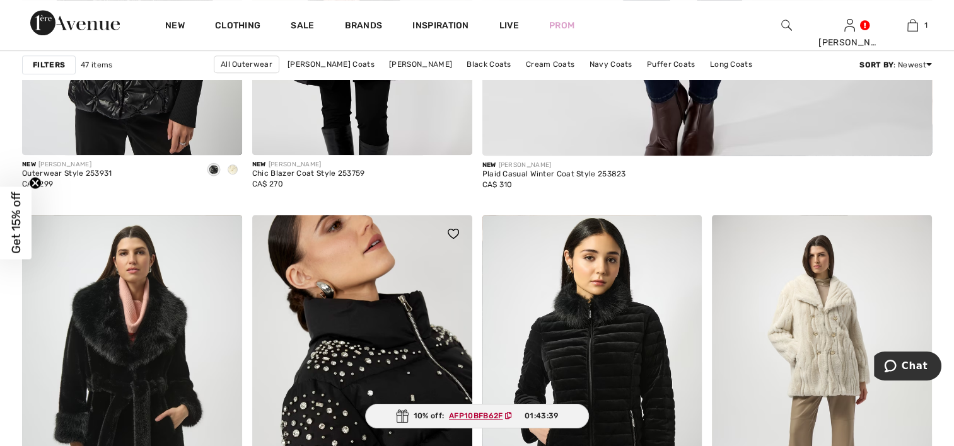
click at [349, 328] on img at bounding box center [362, 380] width 220 height 330
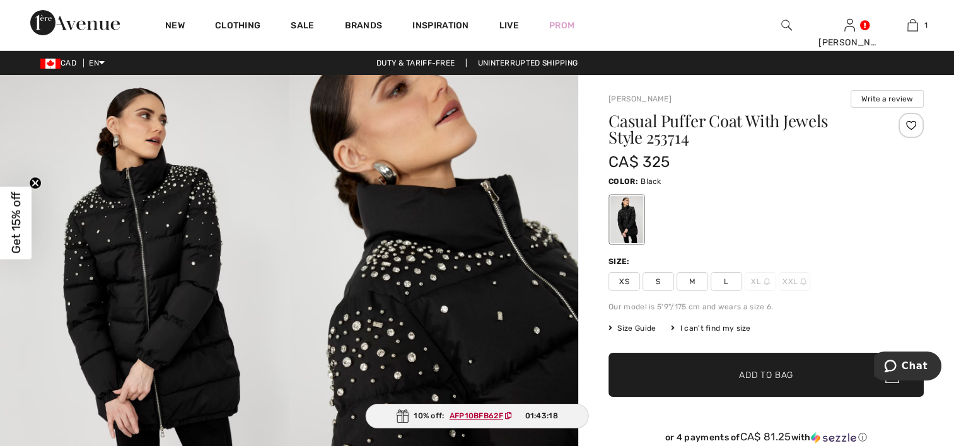
click at [175, 291] on img at bounding box center [144, 292] width 289 height 434
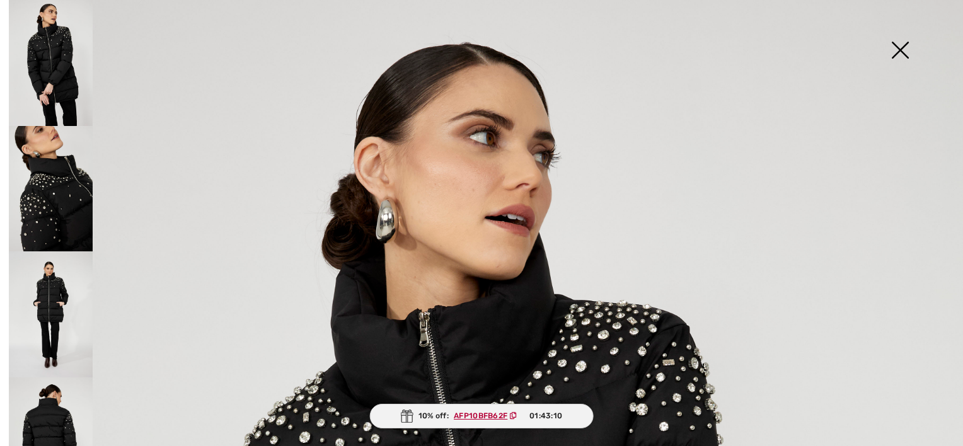
click at [53, 222] on img at bounding box center [51, 189] width 84 height 126
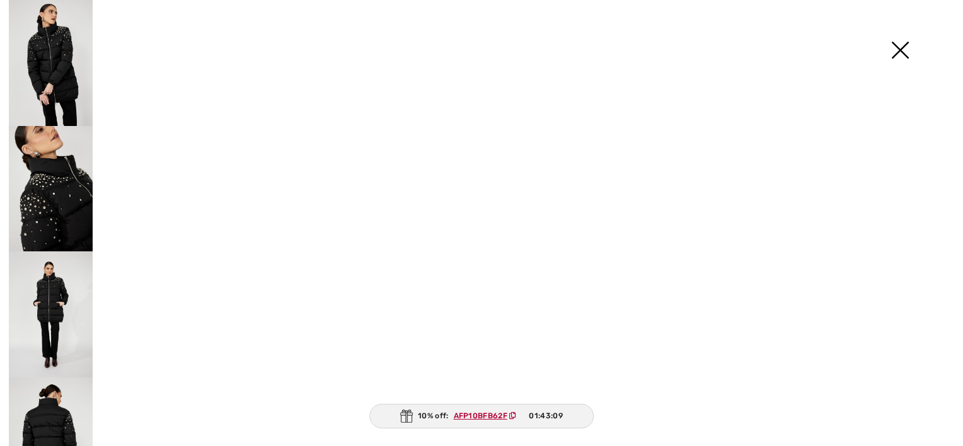
click at [53, 222] on img at bounding box center [51, 189] width 84 height 126
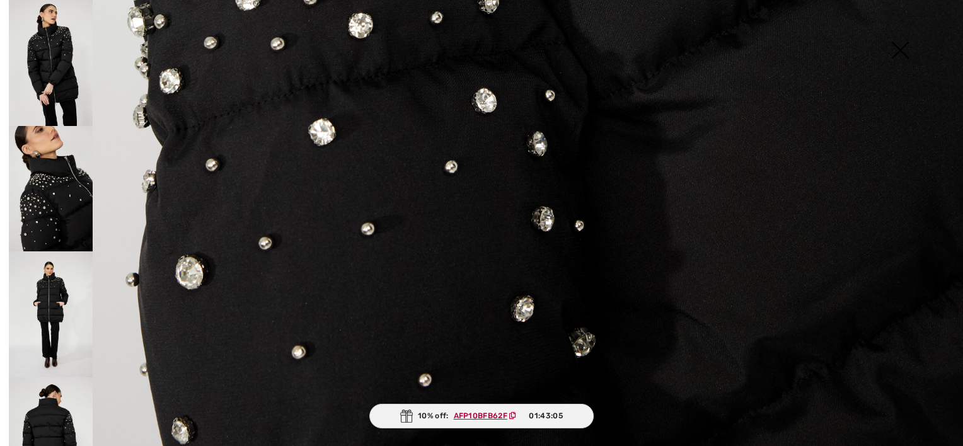
scroll to position [984, 0]
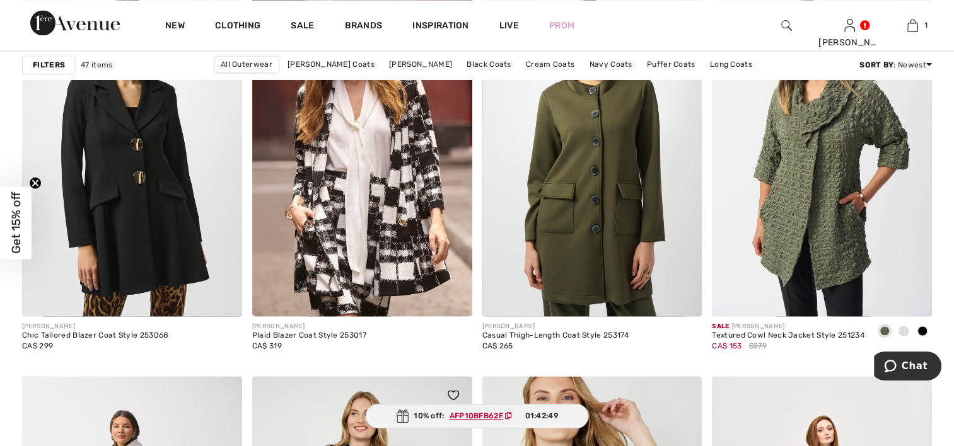
scroll to position [2396, 0]
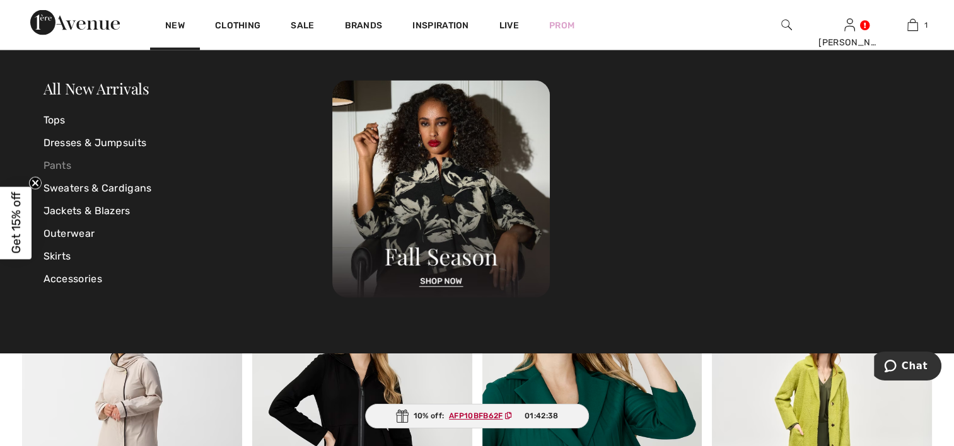
click at [68, 166] on link "Pants" at bounding box center [188, 165] width 289 height 23
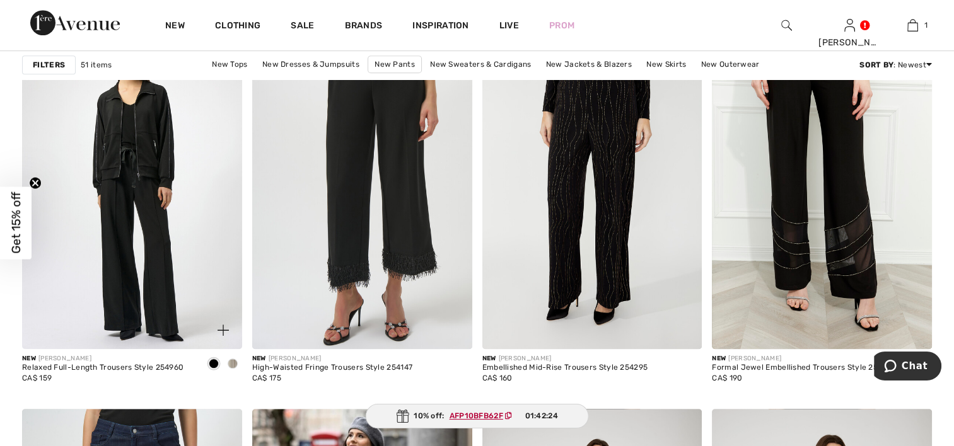
scroll to position [946, 0]
click at [163, 270] on img at bounding box center [132, 185] width 220 height 330
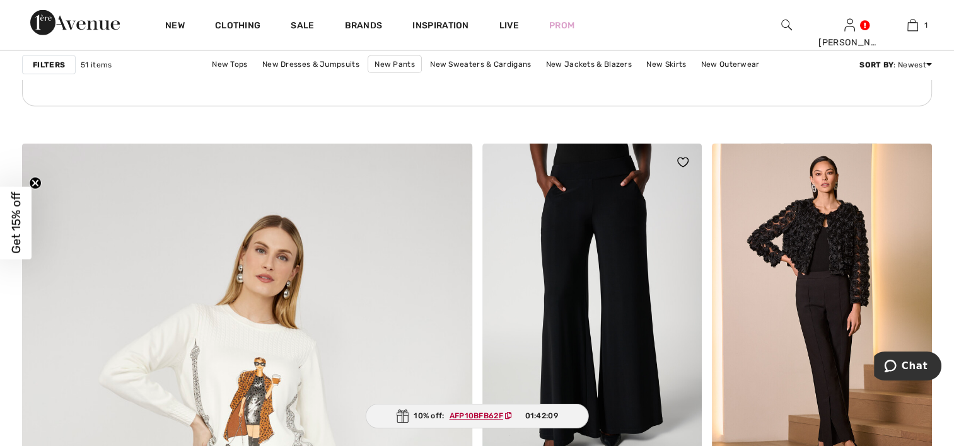
scroll to position [3215, 0]
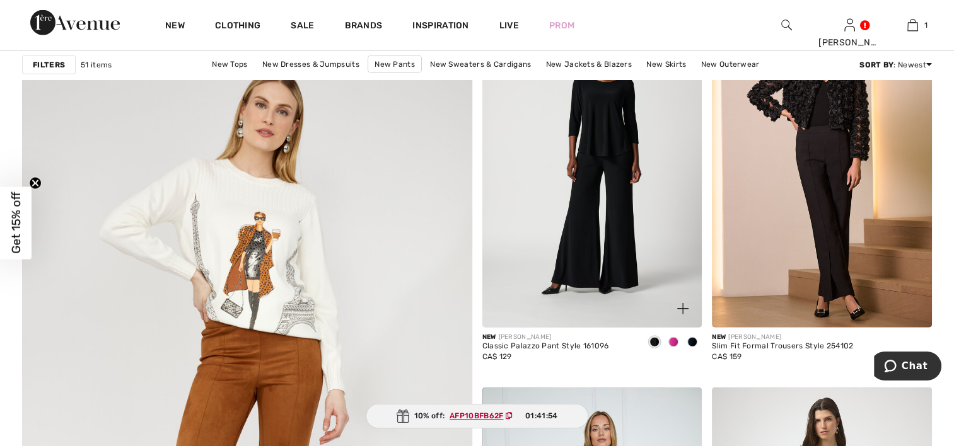
click at [674, 340] on span at bounding box center [673, 342] width 10 height 10
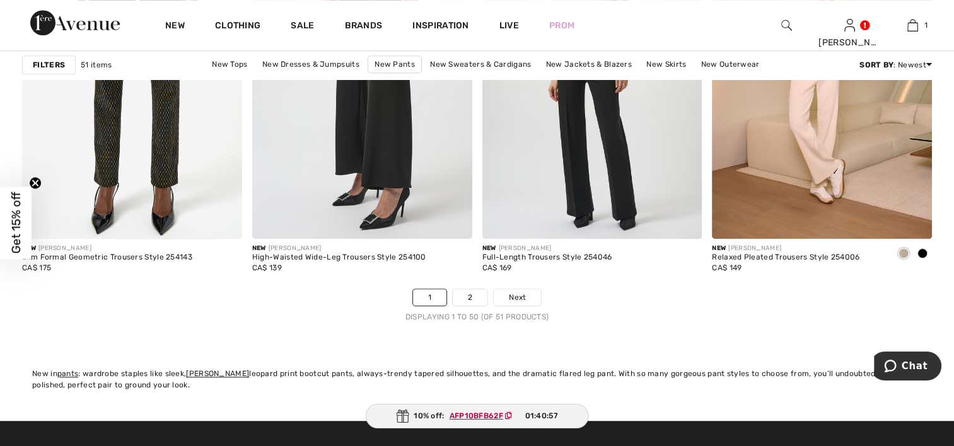
scroll to position [5926, 0]
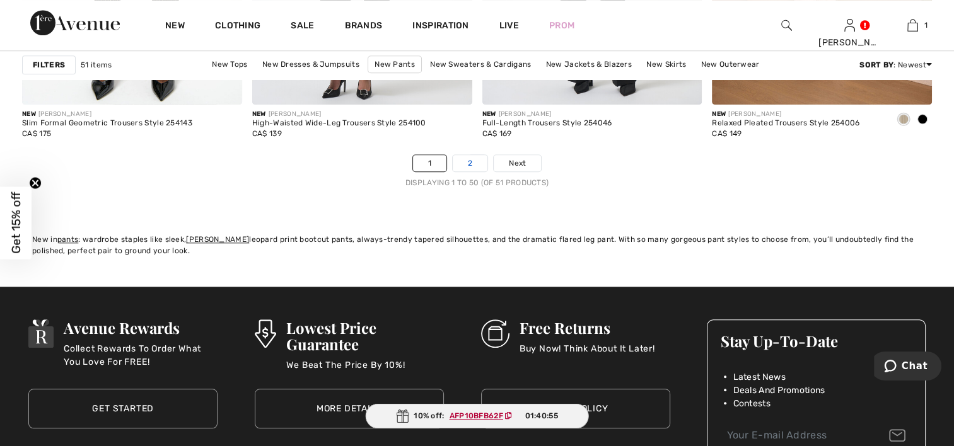
click at [470, 163] on link "2" at bounding box center [470, 163] width 35 height 16
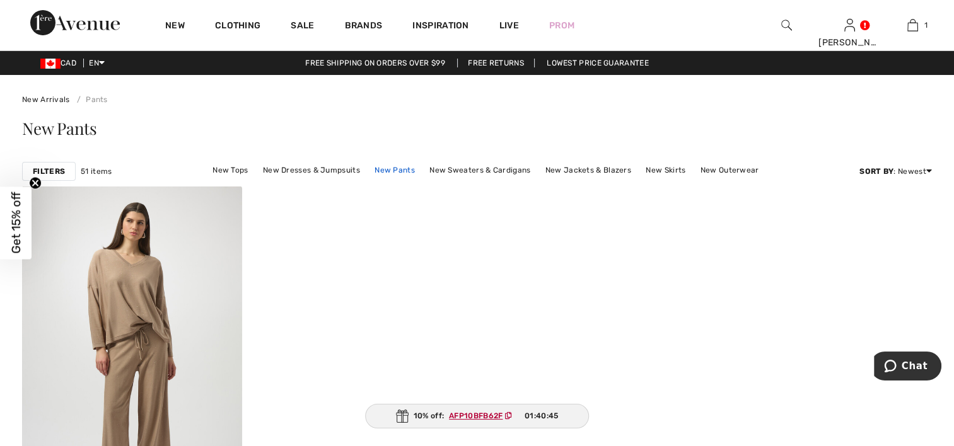
click at [392, 168] on link "New Pants" at bounding box center [394, 170] width 53 height 16
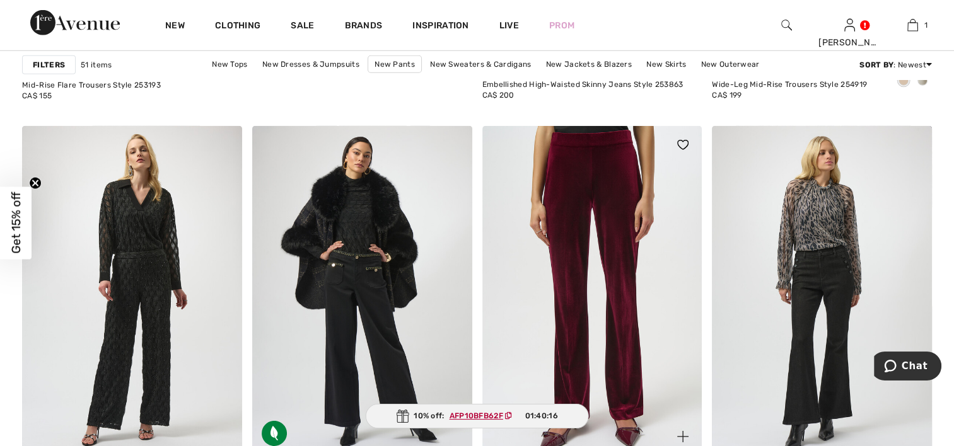
scroll to position [4098, 0]
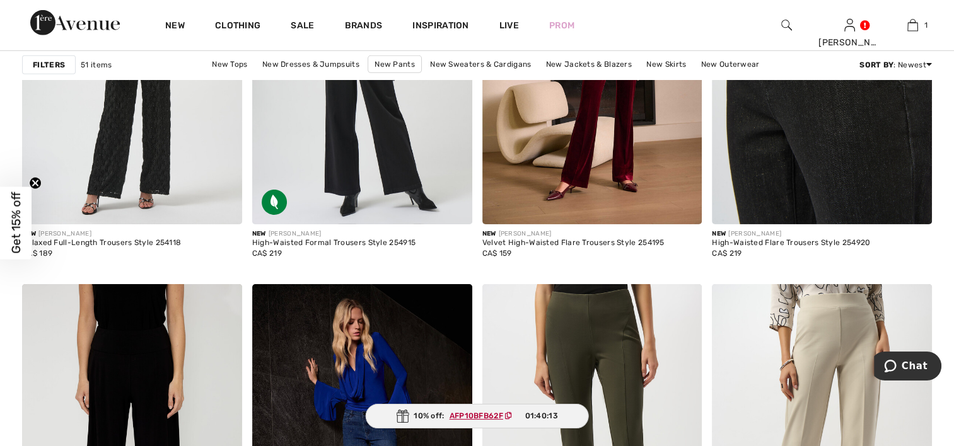
click at [781, 165] on img at bounding box center [822, 60] width 220 height 330
click at [782, 165] on img at bounding box center [822, 60] width 220 height 330
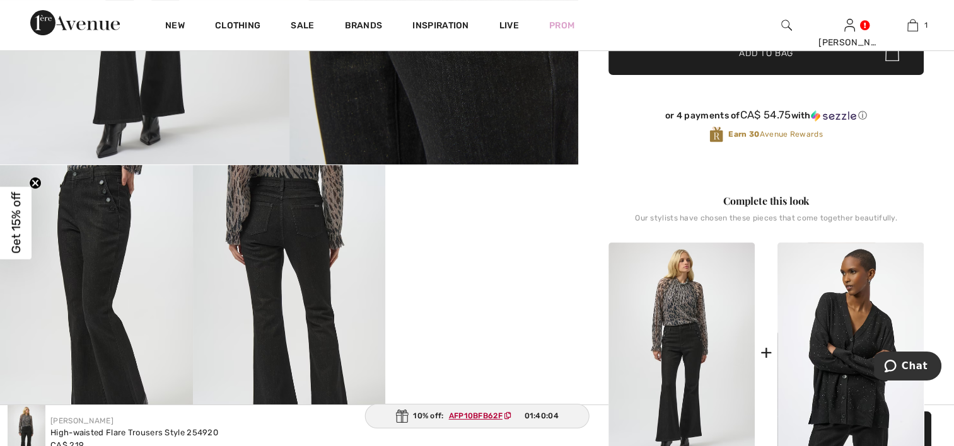
scroll to position [504, 0]
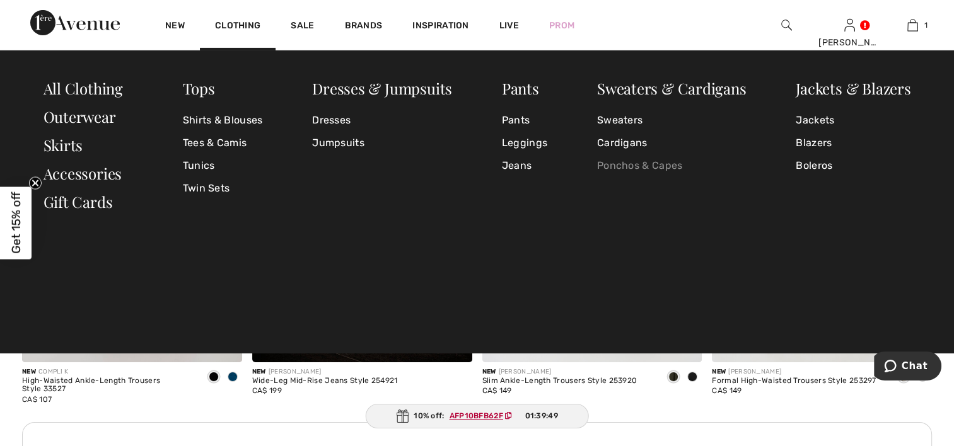
click at [625, 166] on link "Ponchos & Capes" at bounding box center [671, 165] width 149 height 23
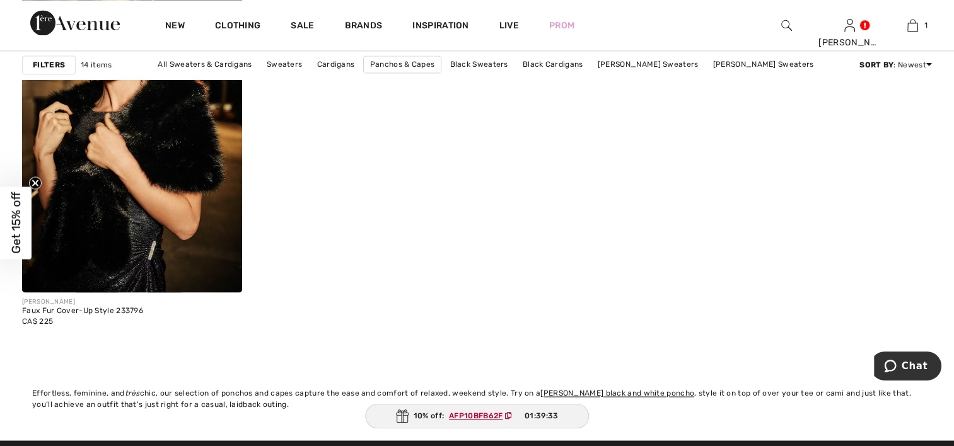
scroll to position [1954, 0]
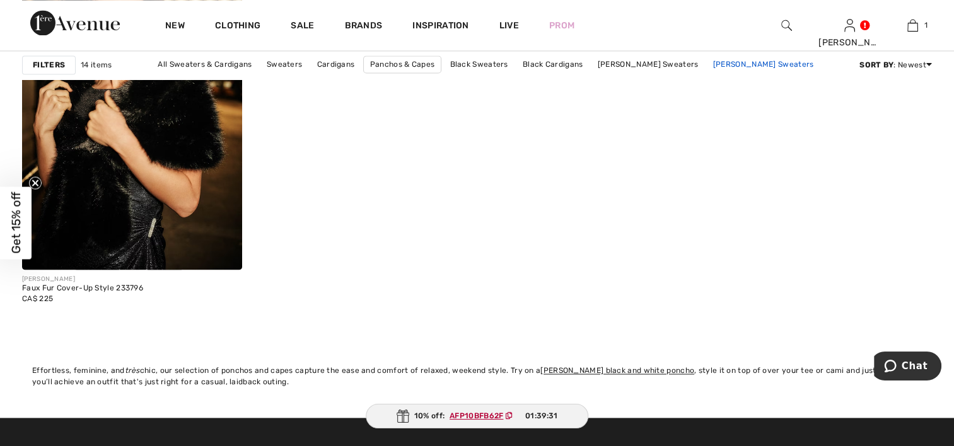
click at [719, 62] on link "[PERSON_NAME] Sweaters" at bounding box center [763, 64] width 113 height 16
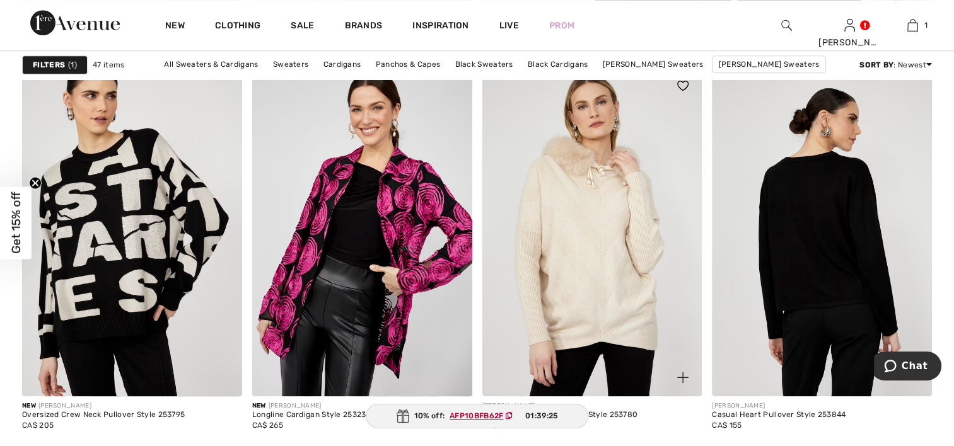
scroll to position [946, 0]
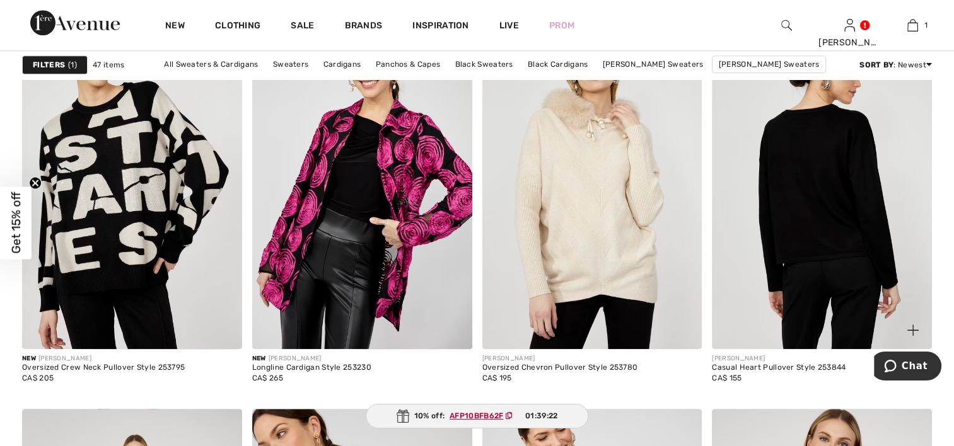
click at [781, 264] on img at bounding box center [822, 185] width 220 height 330
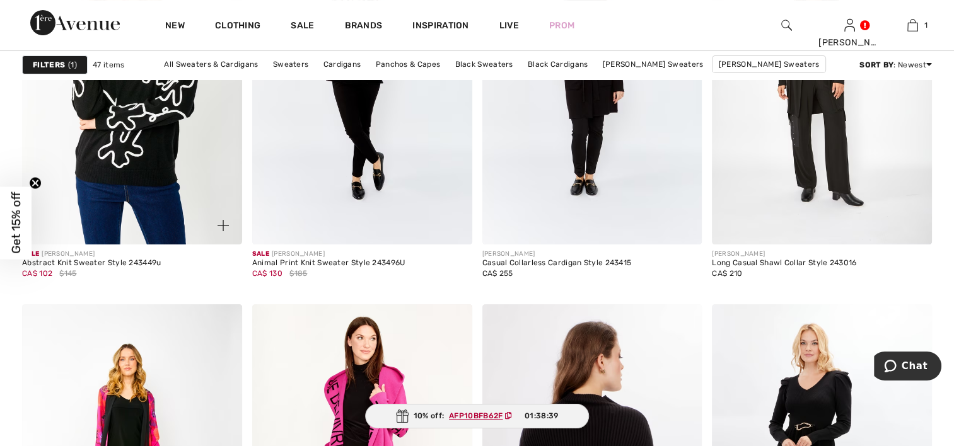
scroll to position [5044, 0]
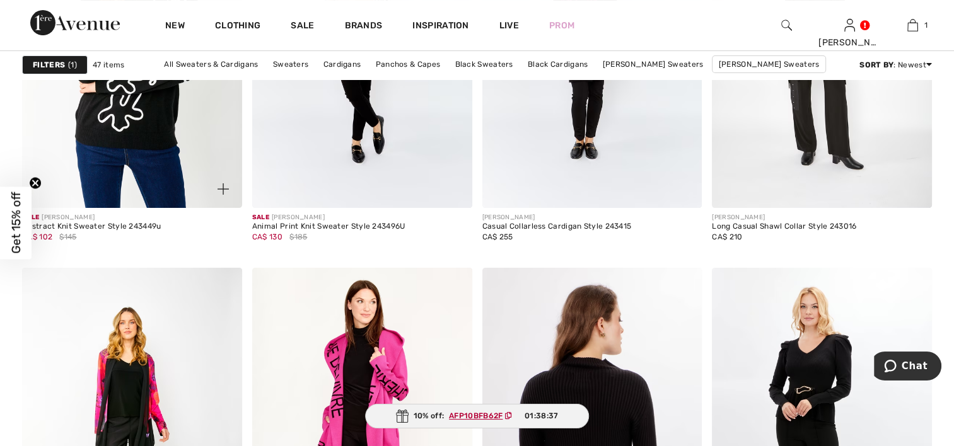
click at [148, 175] on img at bounding box center [132, 43] width 220 height 330
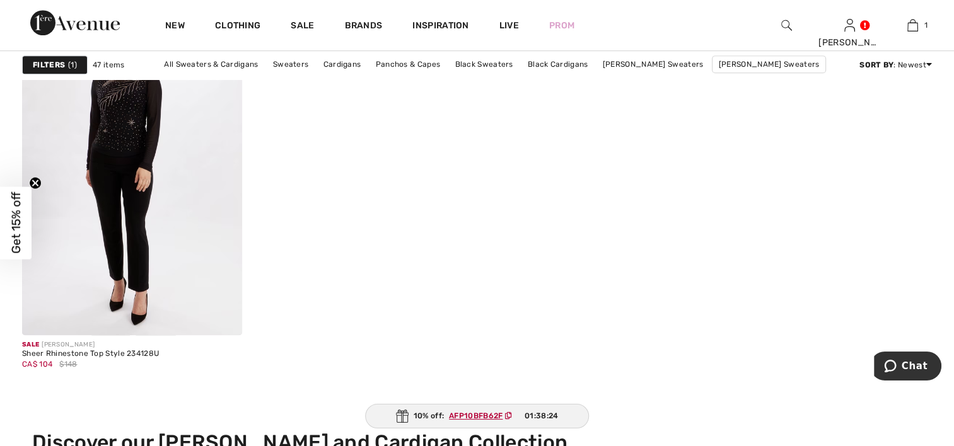
scroll to position [5863, 0]
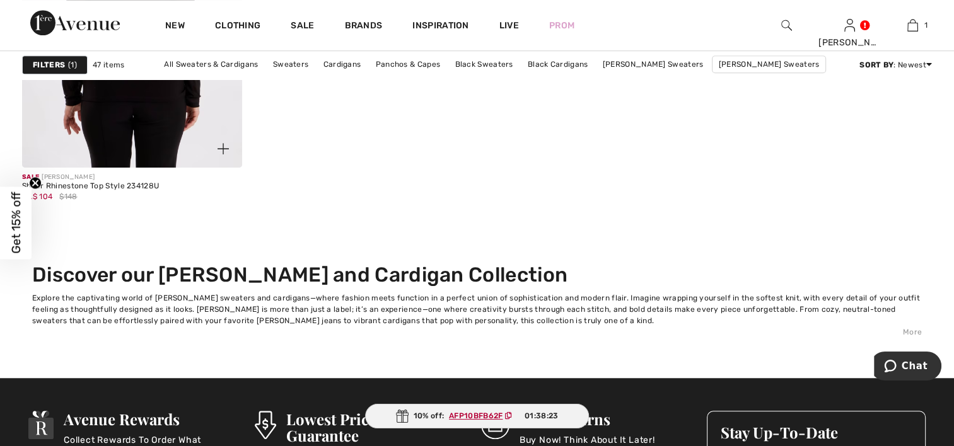
click at [133, 109] on img at bounding box center [132, 3] width 220 height 330
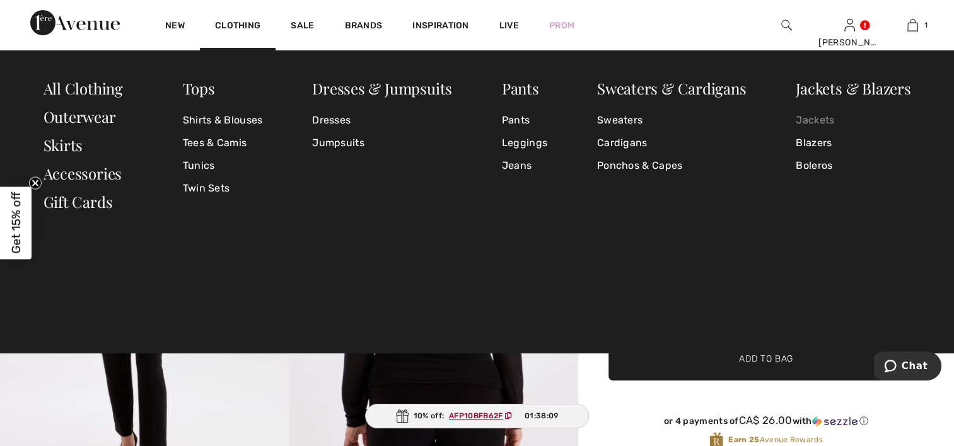
click at [802, 122] on link "Jackets" at bounding box center [853, 120] width 115 height 23
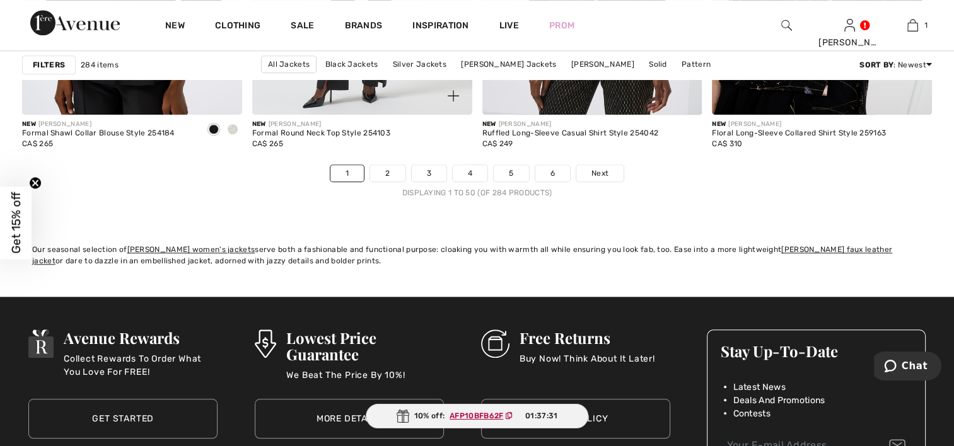
scroll to position [5989, 0]
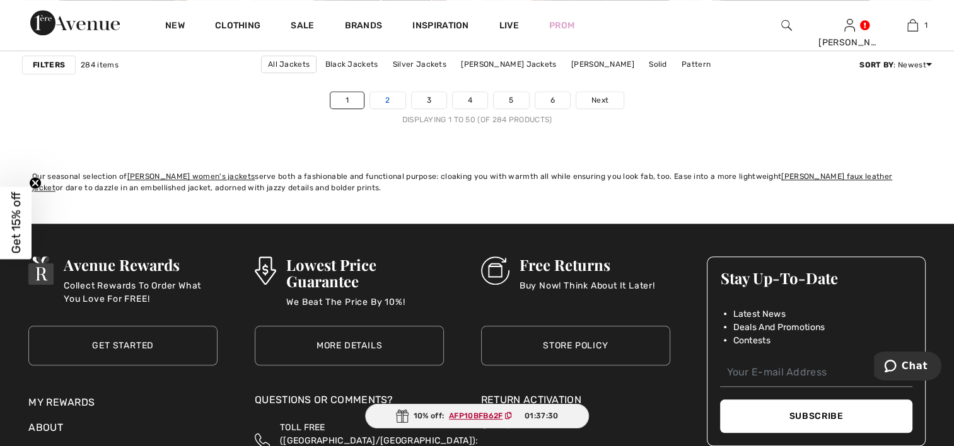
click at [381, 98] on link "2" at bounding box center [387, 100] width 35 height 16
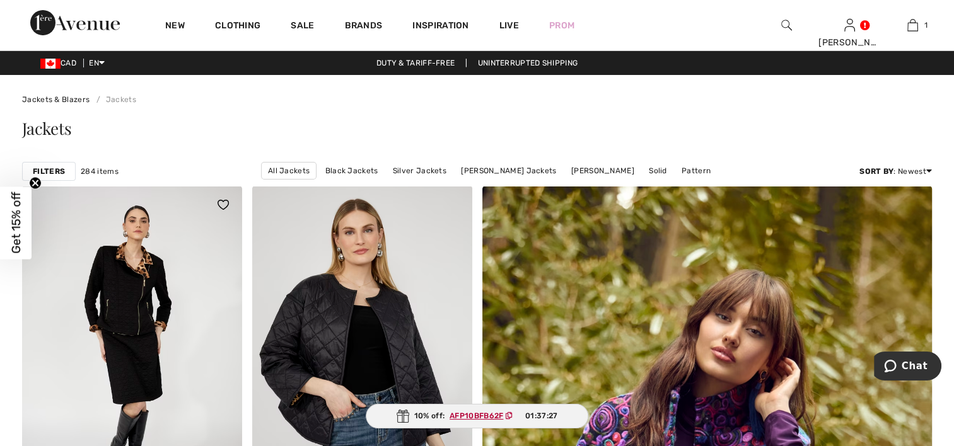
click at [129, 352] on img at bounding box center [132, 351] width 220 height 330
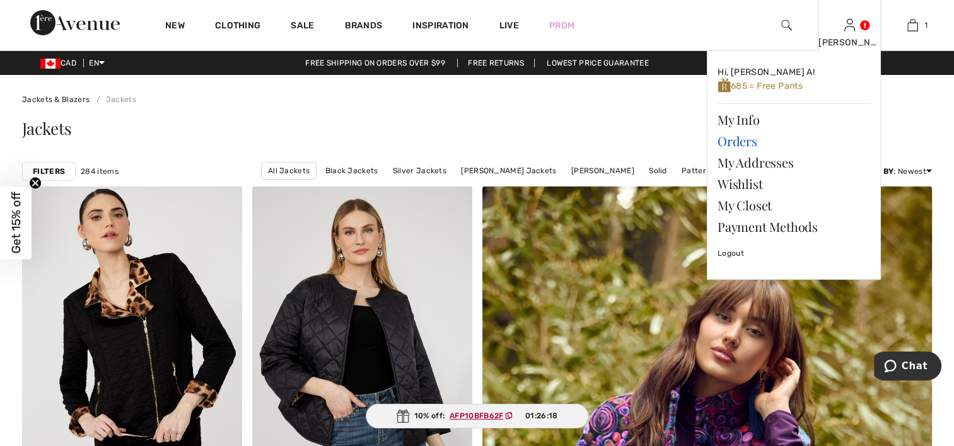
click at [739, 139] on link "Orders" at bounding box center [793, 141] width 153 height 21
